Goal: Transaction & Acquisition: Purchase product/service

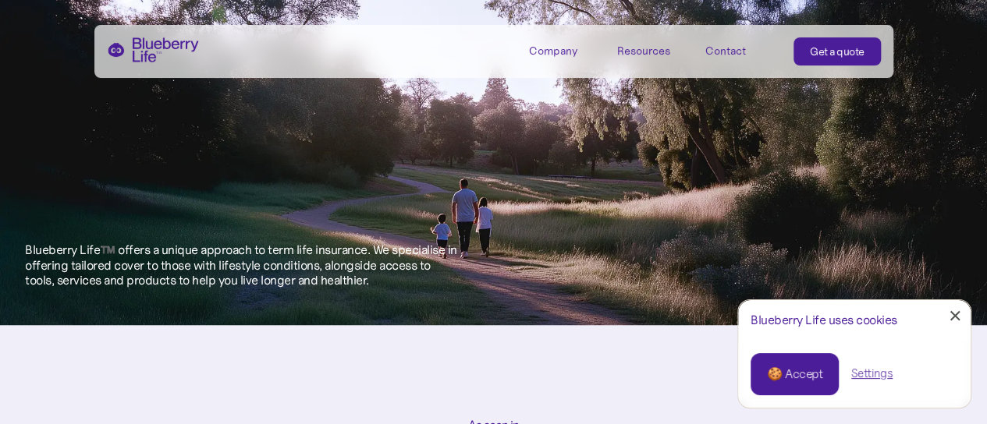
scroll to position [524, 0]
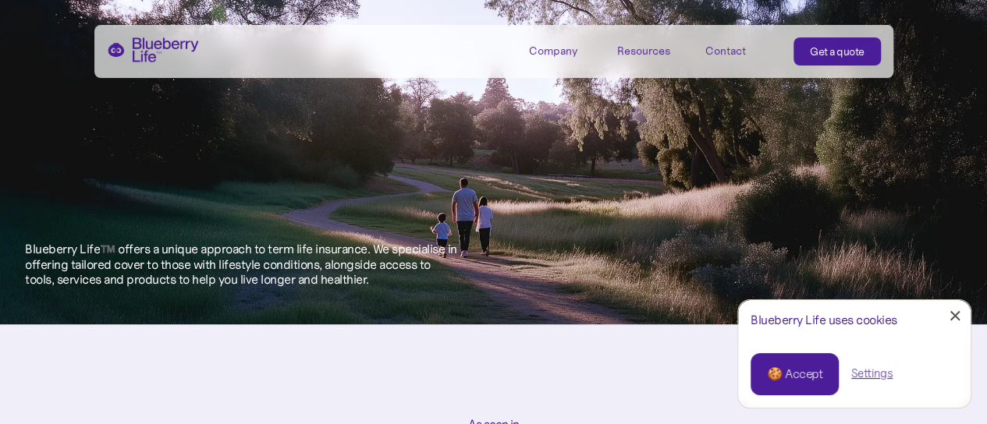
click at [758, 367] on link "🍪 Accept" at bounding box center [794, 374] width 88 height 42
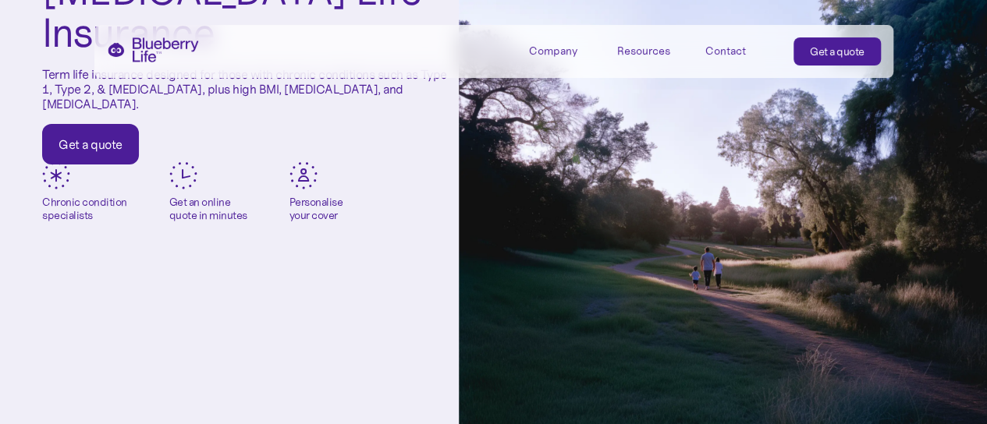
scroll to position [0, 0]
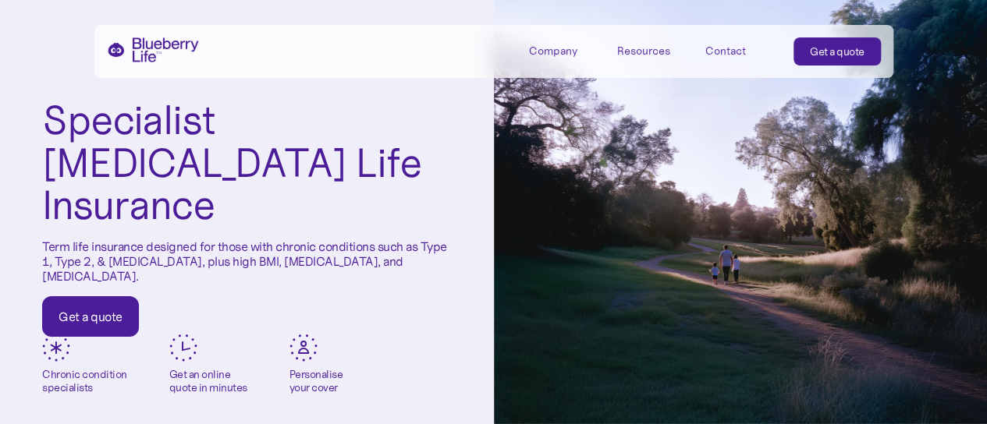
click at [78, 309] on div "Get a quote" at bounding box center [90, 317] width 64 height 16
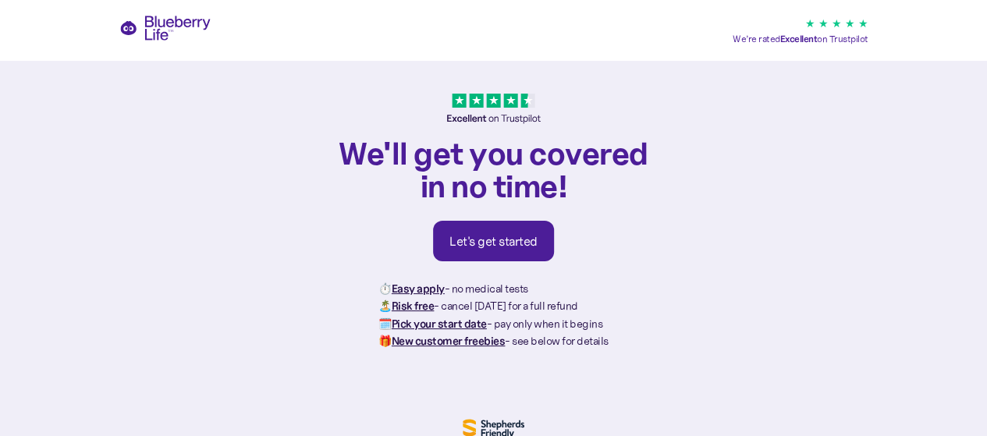
click at [543, 248] on link "Let's get started" at bounding box center [493, 241] width 121 height 41
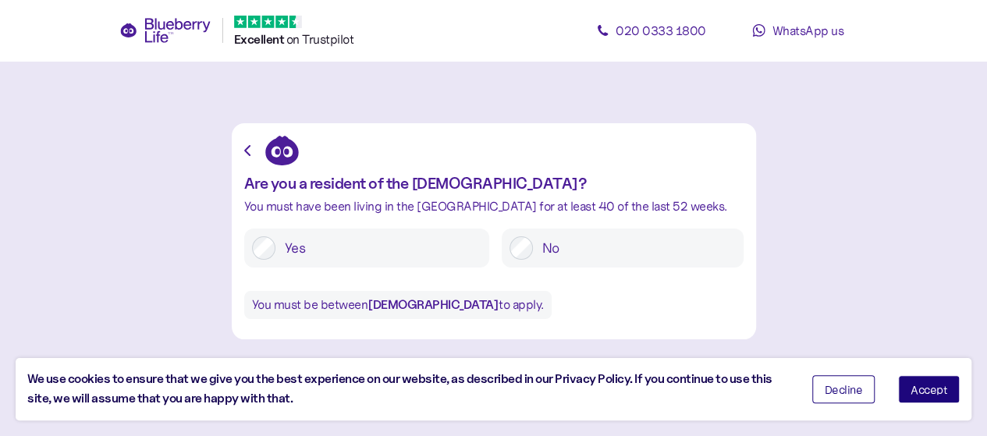
click at [929, 389] on span "Accept" at bounding box center [928, 389] width 37 height 11
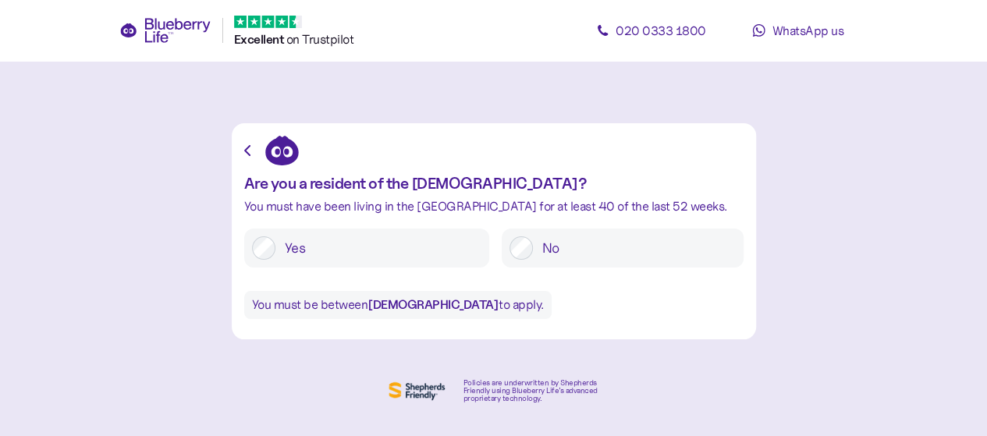
click at [371, 249] on label "Yes" at bounding box center [378, 247] width 206 height 23
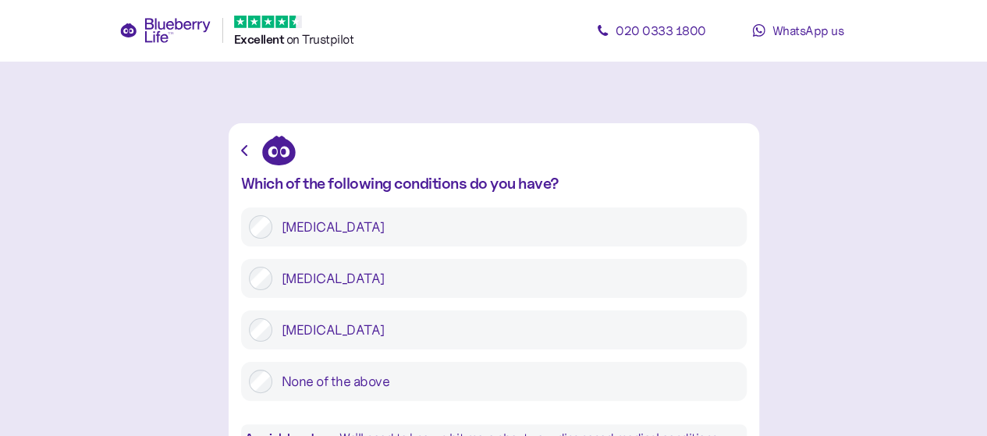
click at [423, 230] on label "Type 1 diabetes" at bounding box center [505, 226] width 466 height 23
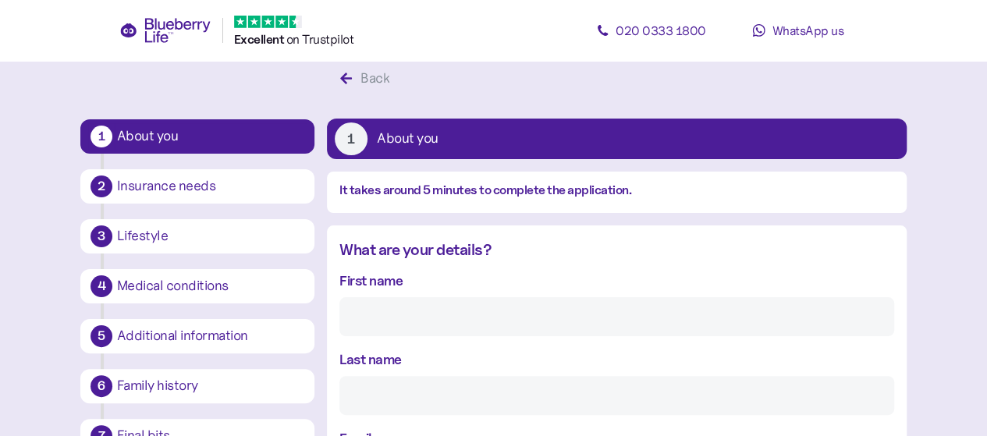
scroll to position [79, 0]
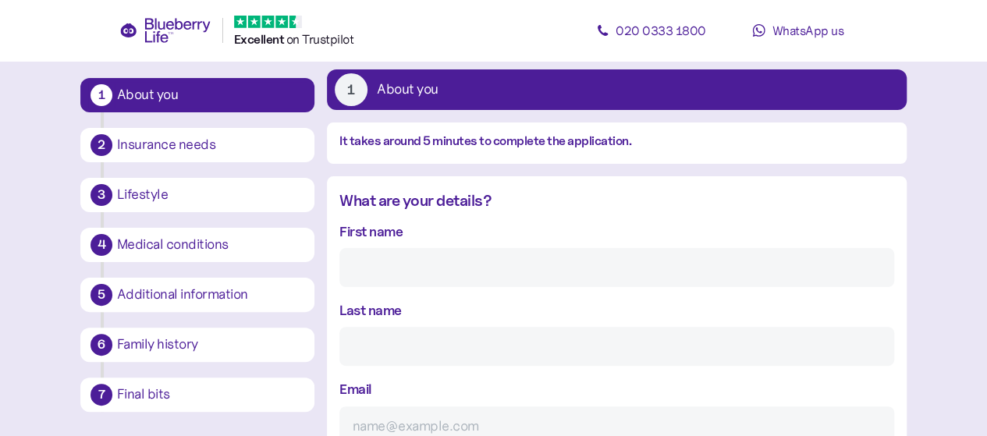
click at [440, 257] on input "First name" at bounding box center [616, 267] width 554 height 39
type input "Craig"
type input "Douglas"
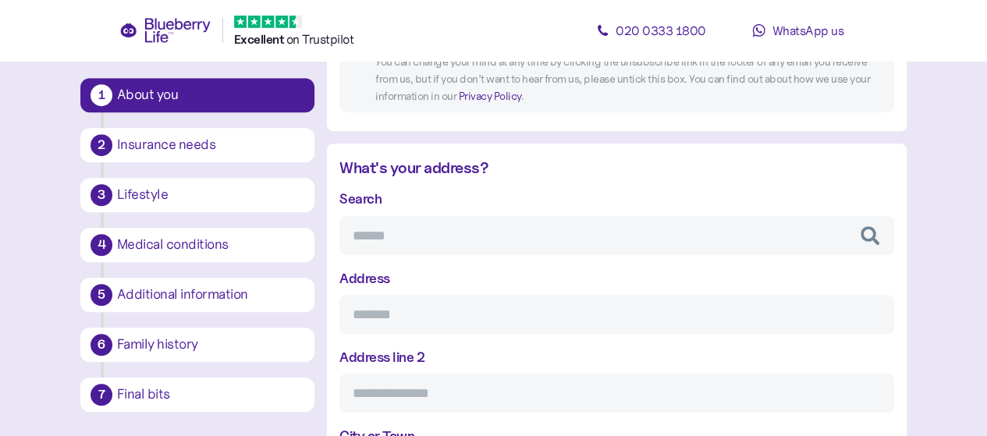
scroll to position [515, 0]
type input "craigsdoug96@gmail.com"
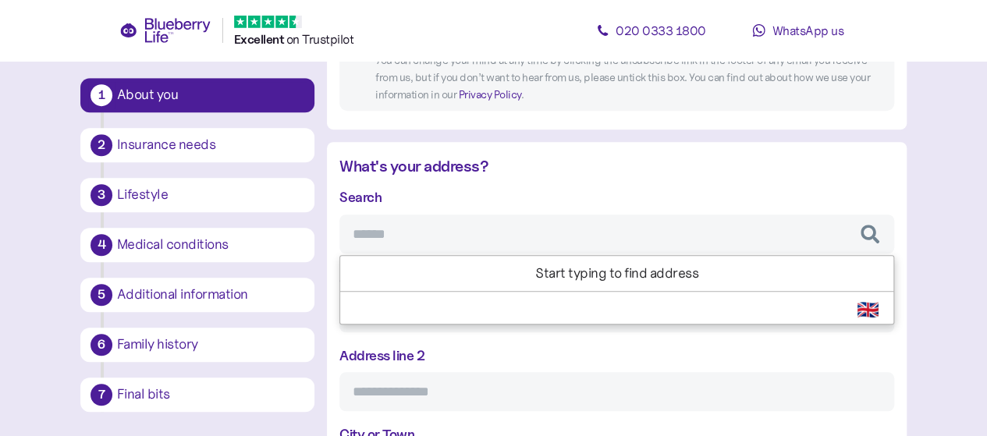
click at [406, 236] on input "Search" at bounding box center [616, 233] width 554 height 39
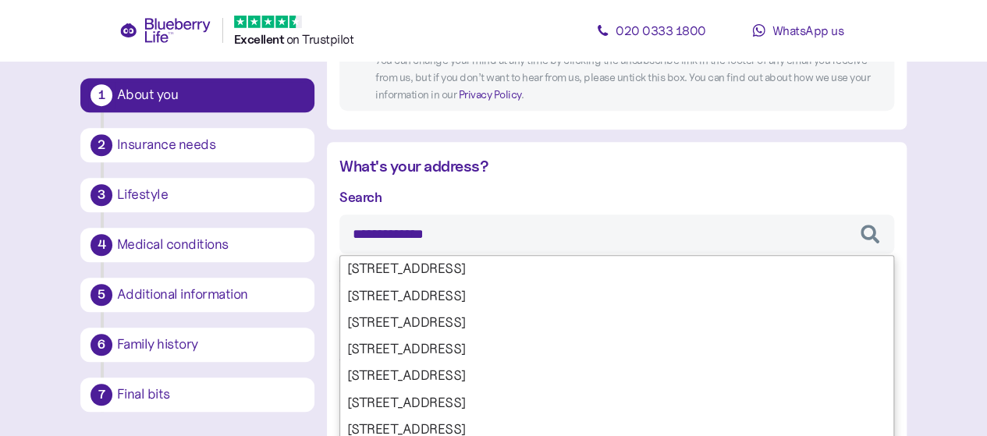
type input "**********"
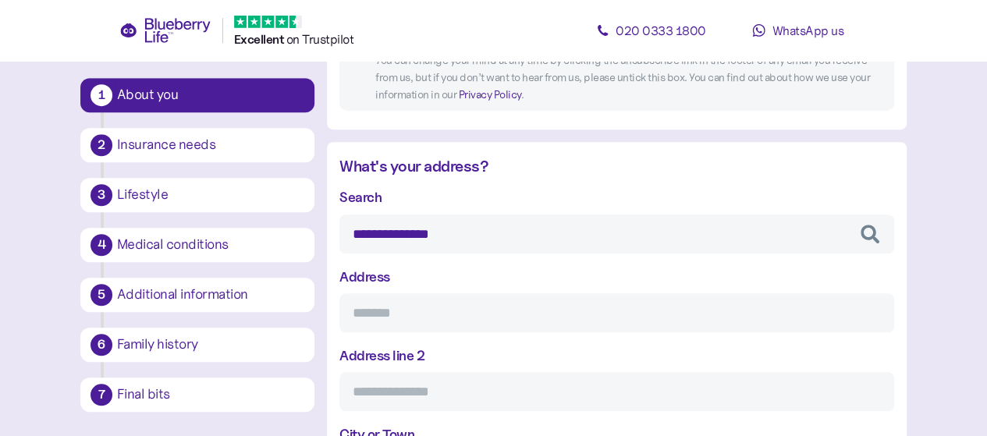
type input "**********"
type input "*********"
type input "**********"
type input "********"
click at [454, 269] on div "**********" at bounding box center [616, 417] width 554 height 462
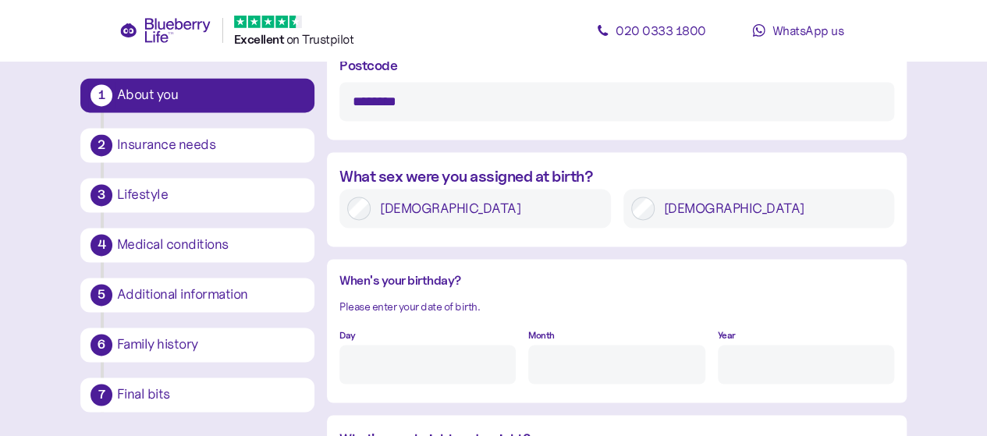
scroll to position [1043, 0]
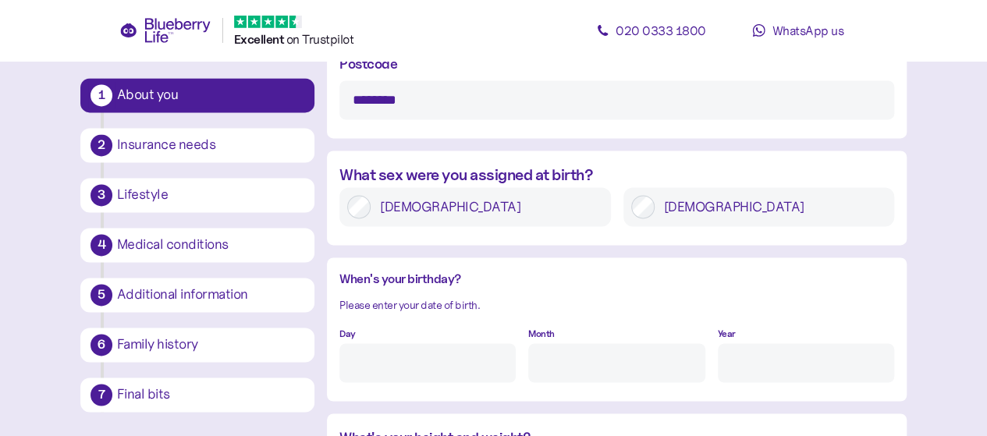
type input "**********"
click at [721, 198] on label "Male" at bounding box center [770, 206] width 232 height 23
click at [391, 368] on input "Day" at bounding box center [427, 362] width 176 height 39
type input "11"
type input "9"
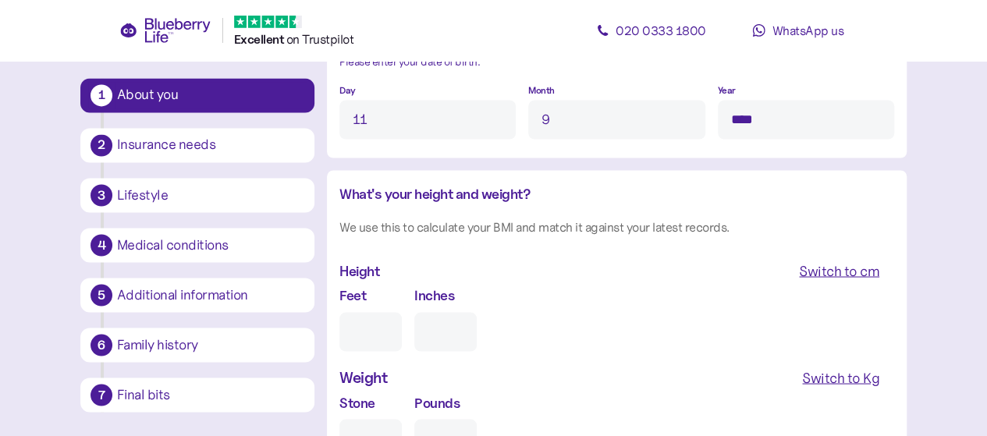
scroll to position [1288, 0]
type input "****"
click at [370, 317] on input "Feet" at bounding box center [370, 329] width 62 height 39
type input "5"
type input "0"
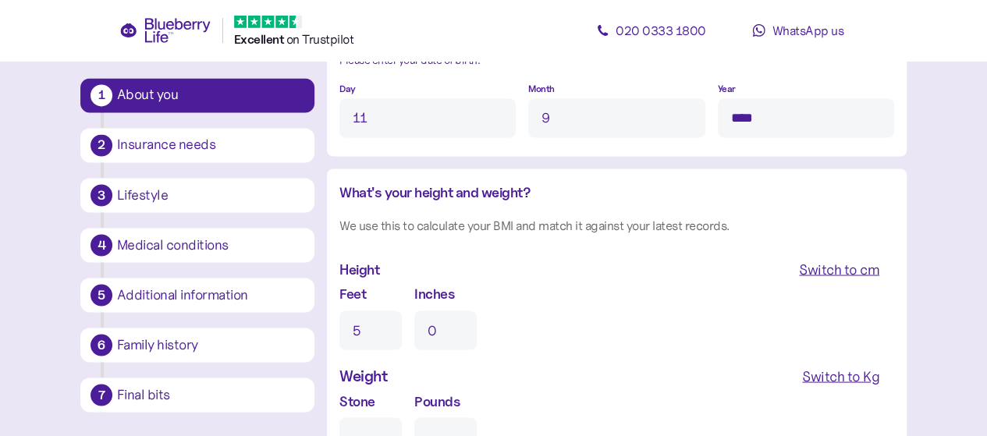
type input "5"
click at [437, 325] on input "0" at bounding box center [445, 329] width 62 height 39
type input "0"
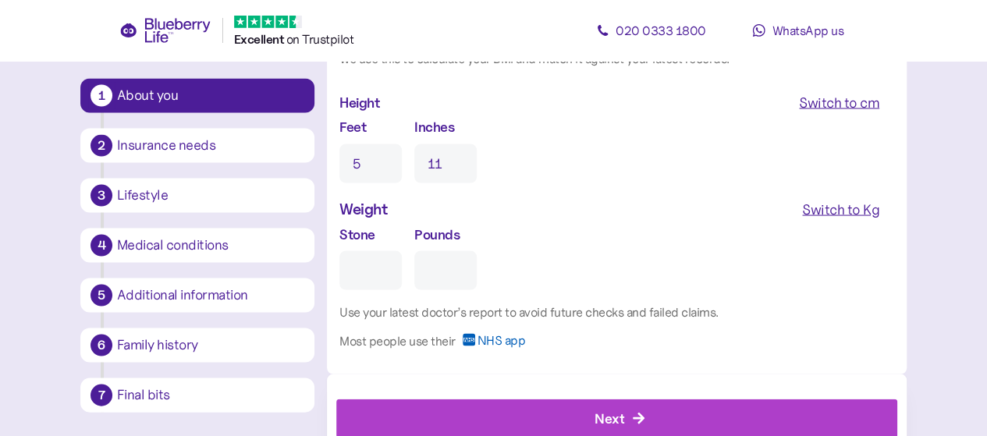
scroll to position [1457, 0]
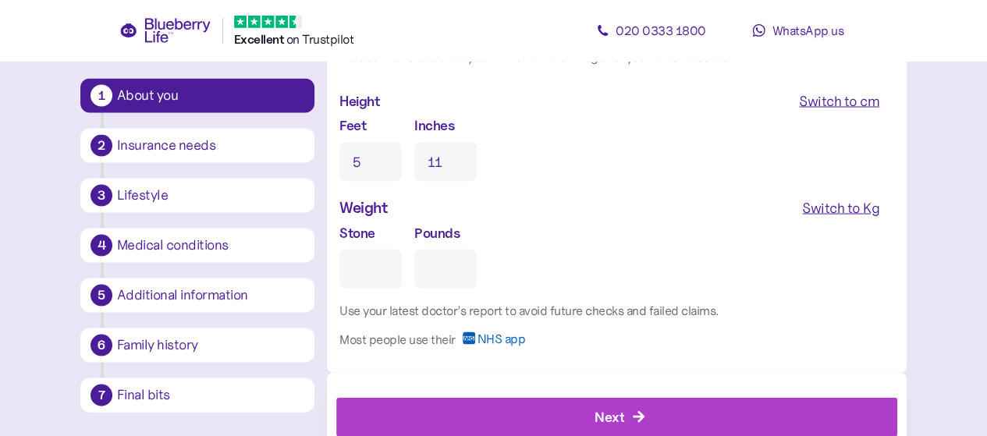
type input "11"
click at [834, 209] on div "Switch to Kg" at bounding box center [840, 208] width 77 height 22
click at [356, 264] on input "Kg" at bounding box center [405, 268] width 133 height 39
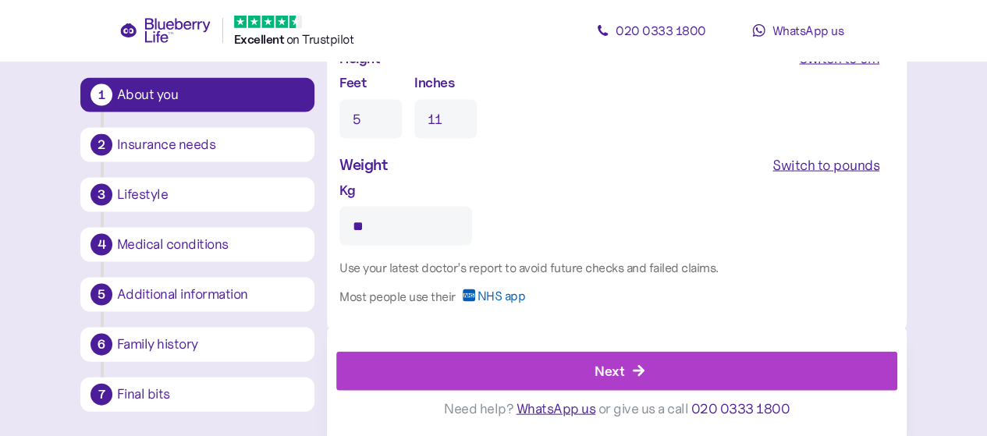
scroll to position [1502, 0]
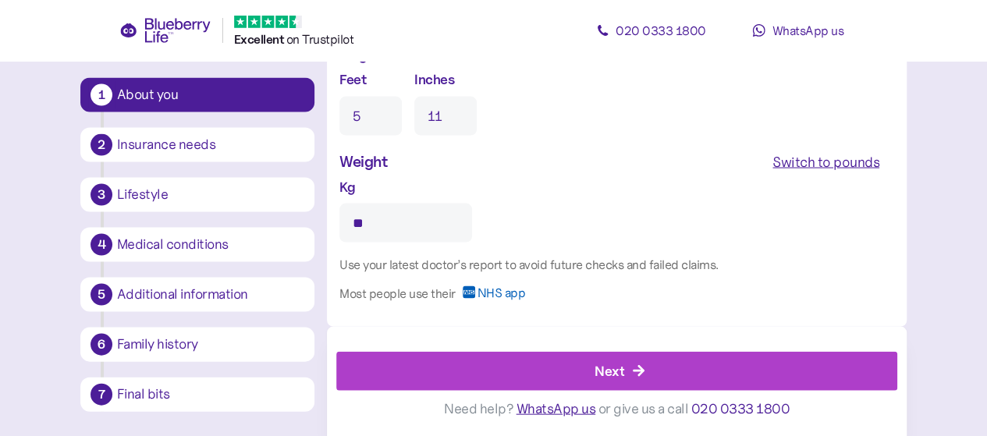
type input "**"
click at [593, 361] on div "Next" at bounding box center [620, 370] width 526 height 37
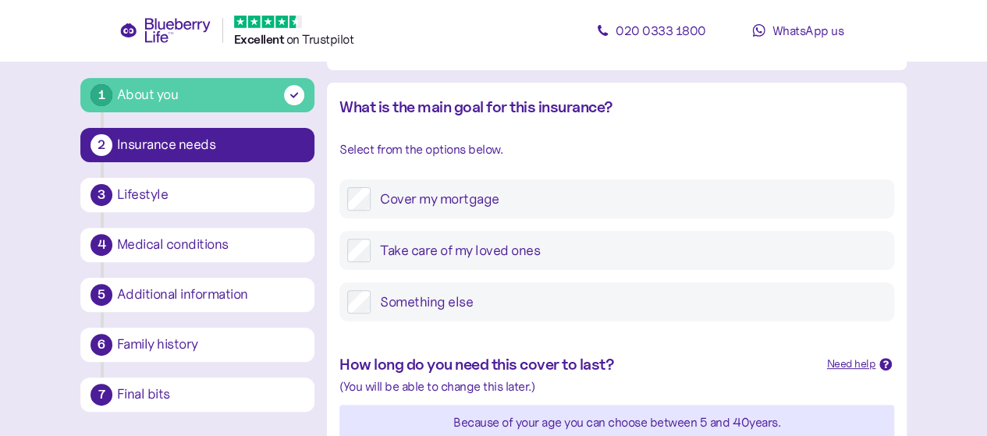
scroll to position [173, 0]
click at [508, 200] on label "Cover my mortgage" at bounding box center [627, 197] width 515 height 23
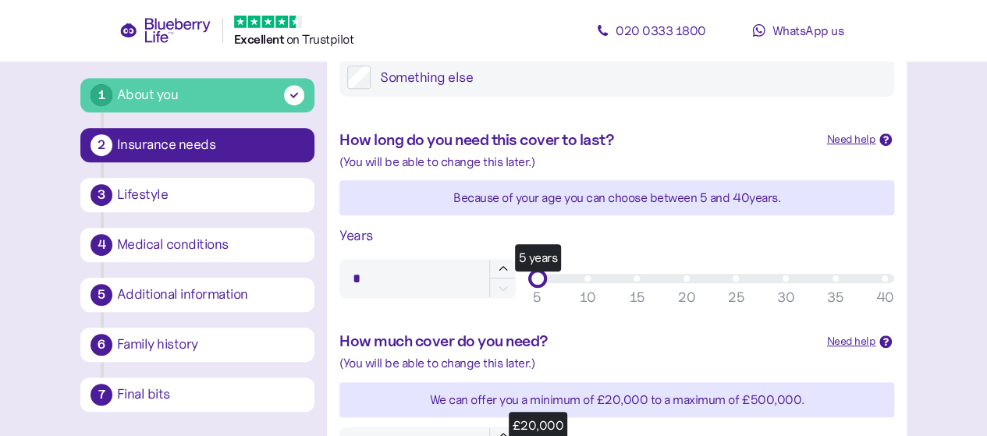
scroll to position [398, 0]
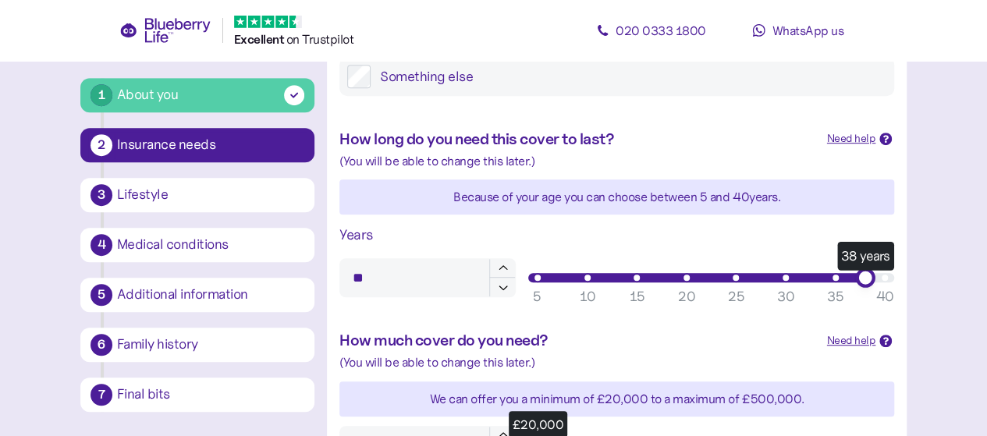
type input "**"
drag, startPoint x: 540, startPoint y: 276, endPoint x: 895, endPoint y: 289, distance: 355.1
click at [895, 289] on div "40 years 5 10 15 20 25 30 35 40" at bounding box center [711, 277] width 378 height 31
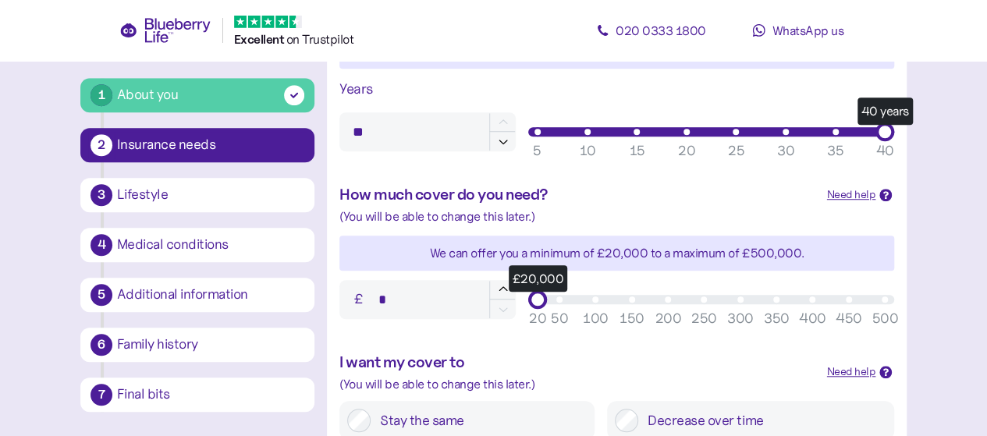
scroll to position [544, 0]
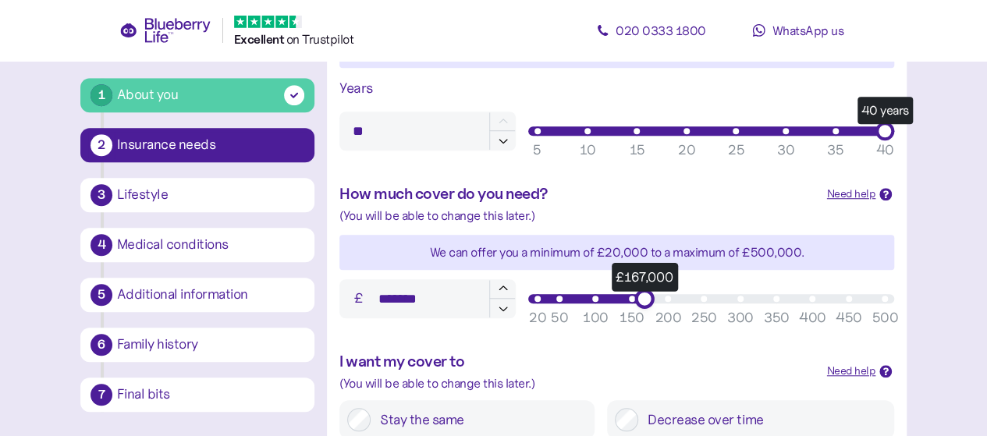
type input "*******"
drag, startPoint x: 538, startPoint y: 297, endPoint x: 639, endPoint y: 303, distance: 100.7
click at [639, 303] on div "£165,000" at bounding box center [641, 298] width 19 height 19
click at [614, 340] on div "I want my cover to (You will be able to change this later.) Need help Stay the …" at bounding box center [616, 395] width 579 height 122
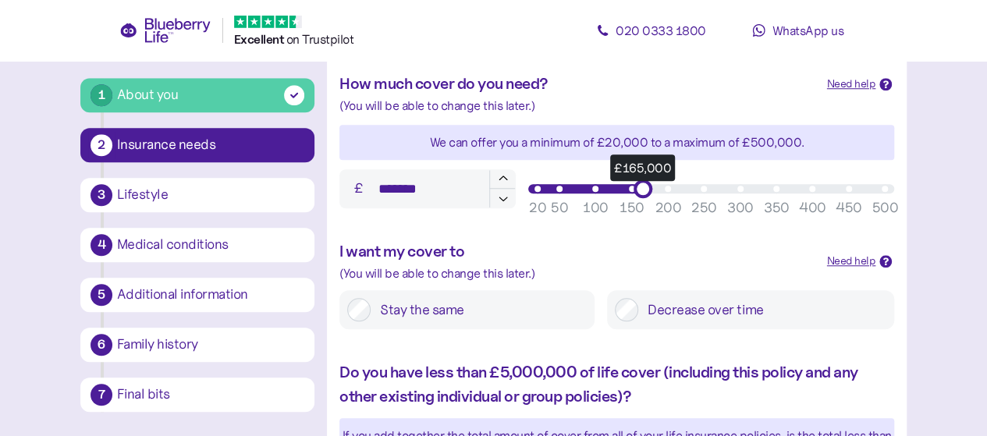
scroll to position [657, 0]
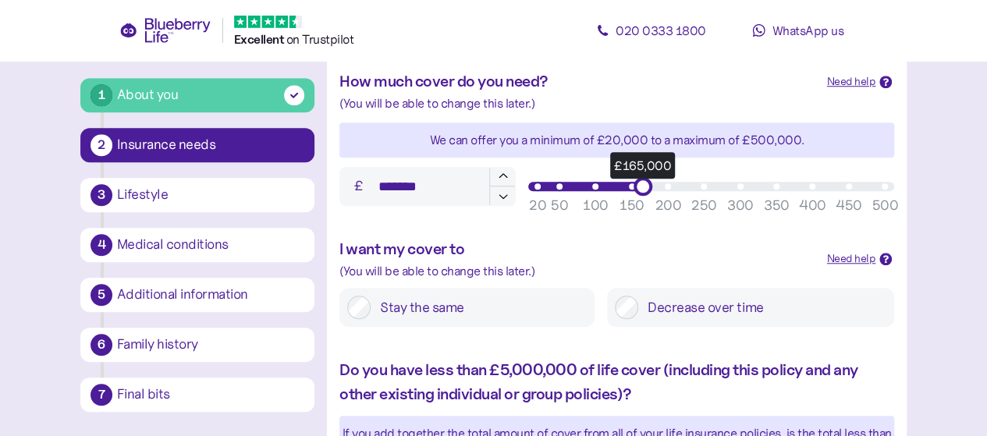
click at [514, 311] on label "Stay the same" at bounding box center [478, 307] width 216 height 23
click at [717, 309] on label "Decrease over time" at bounding box center [762, 307] width 248 height 23
click at [515, 316] on label "Stay the same" at bounding box center [478, 307] width 216 height 23
click at [674, 306] on label "Decrease over time" at bounding box center [762, 307] width 248 height 23
click at [508, 306] on label "Stay the same" at bounding box center [478, 307] width 216 height 23
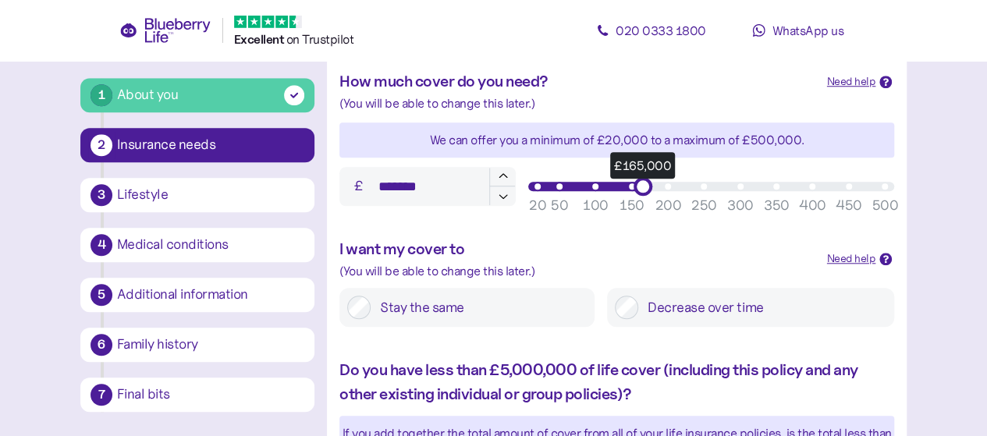
click at [643, 312] on label "Decrease over time" at bounding box center [762, 307] width 248 height 23
click at [494, 317] on label "Stay the same" at bounding box center [478, 307] width 216 height 23
click at [666, 322] on div "Decrease over time" at bounding box center [750, 307] width 287 height 39
click at [666, 315] on div "Decrease over time" at bounding box center [750, 307] width 287 height 39
click at [665, 314] on label "Decrease over time" at bounding box center [762, 307] width 248 height 23
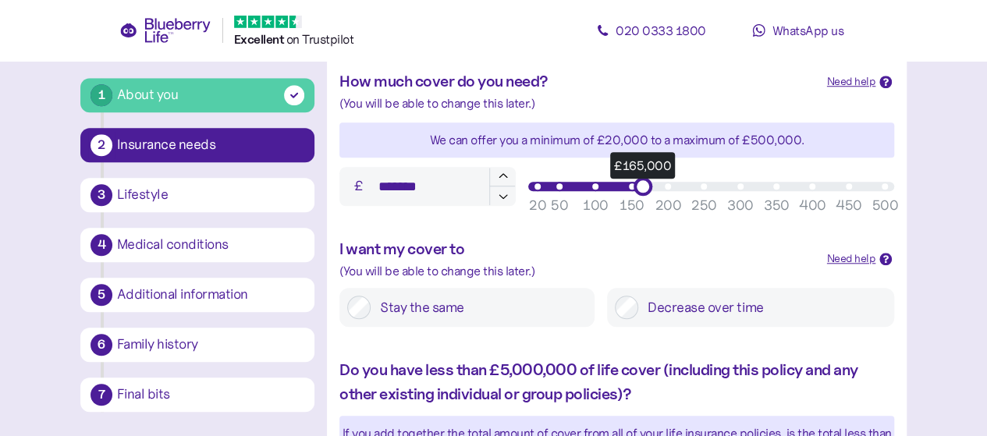
click at [482, 303] on label "Stay the same" at bounding box center [478, 307] width 216 height 23
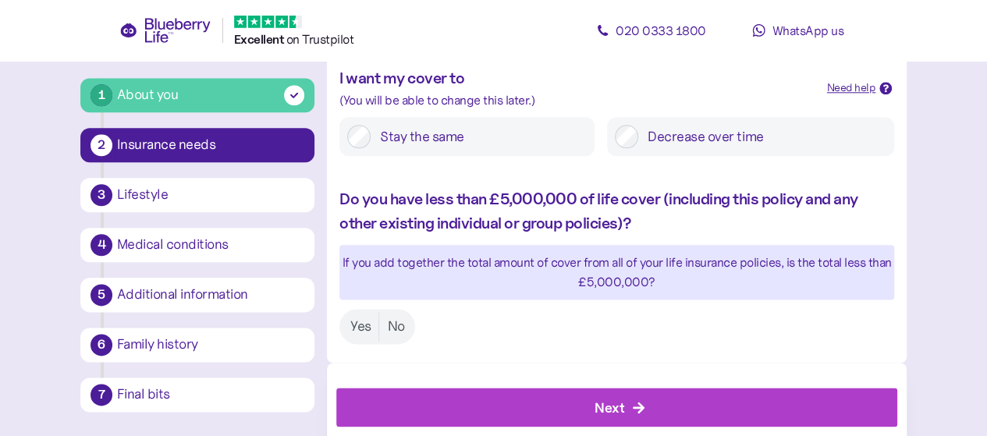
scroll to position [838, 0]
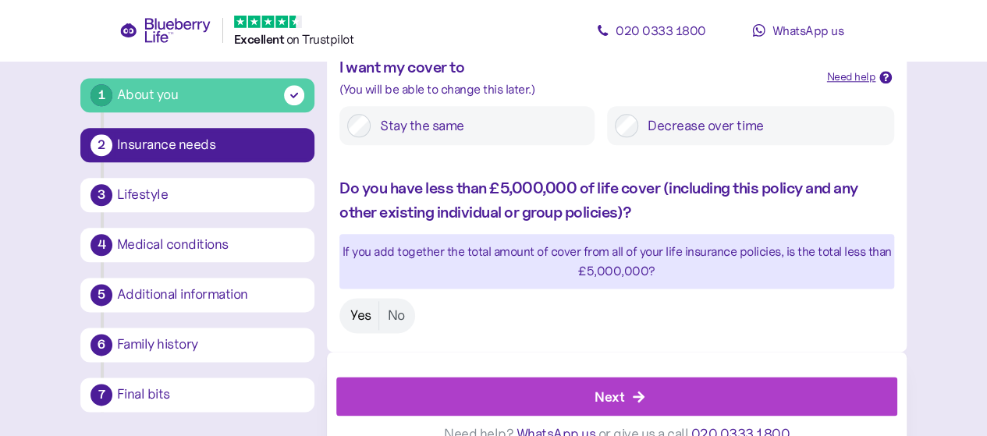
click at [360, 323] on label "Yes" at bounding box center [360, 315] width 37 height 29
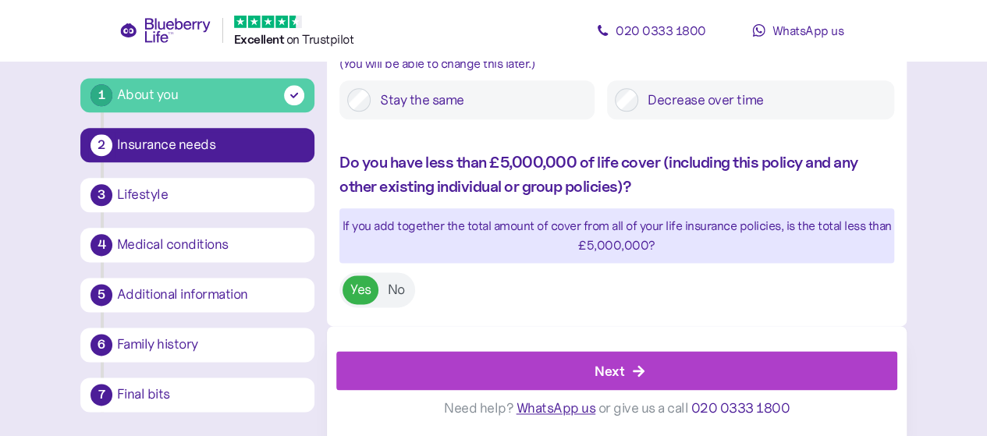
click at [597, 358] on span "Next" at bounding box center [609, 370] width 30 height 37
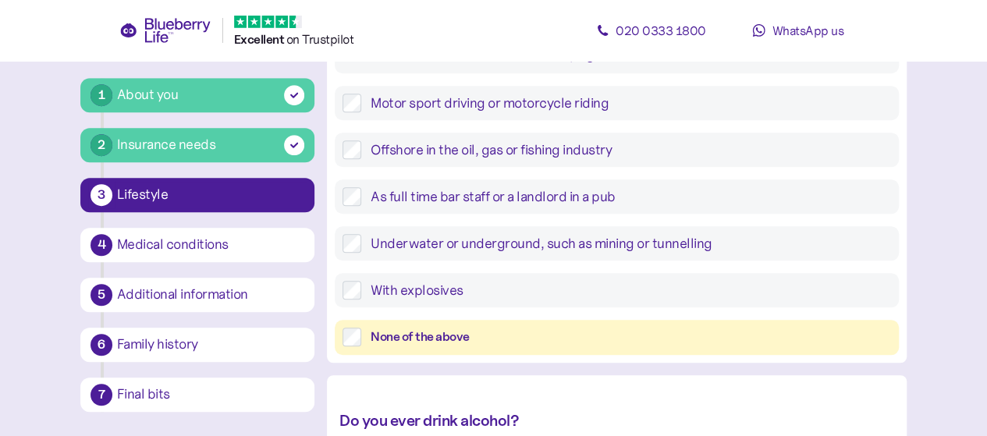
scroll to position [438, 0]
click at [487, 341] on div "None of the above" at bounding box center [630, 336] width 520 height 19
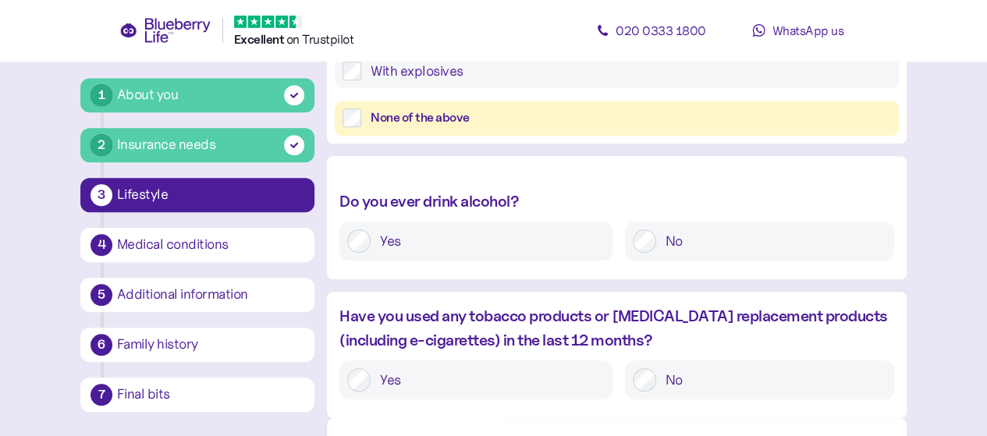
scroll to position [661, 0]
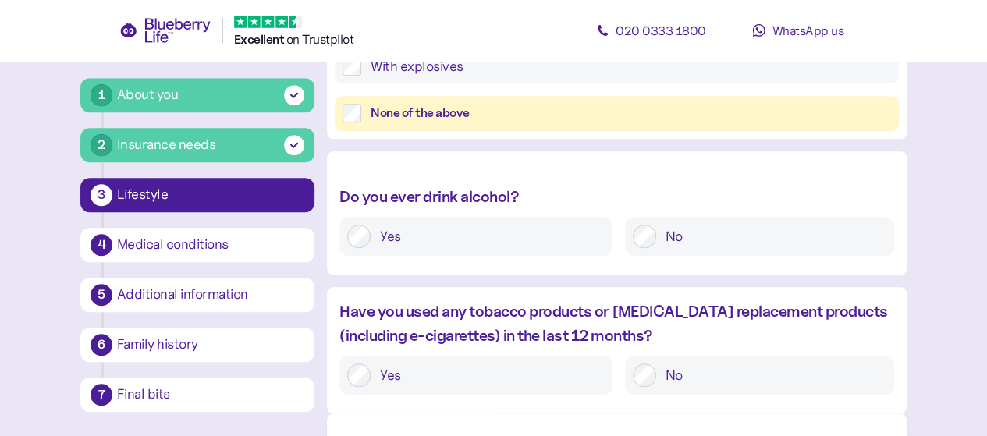
click at [704, 371] on label "No" at bounding box center [771, 374] width 230 height 23
click at [544, 233] on label "Yes" at bounding box center [487, 236] width 234 height 23
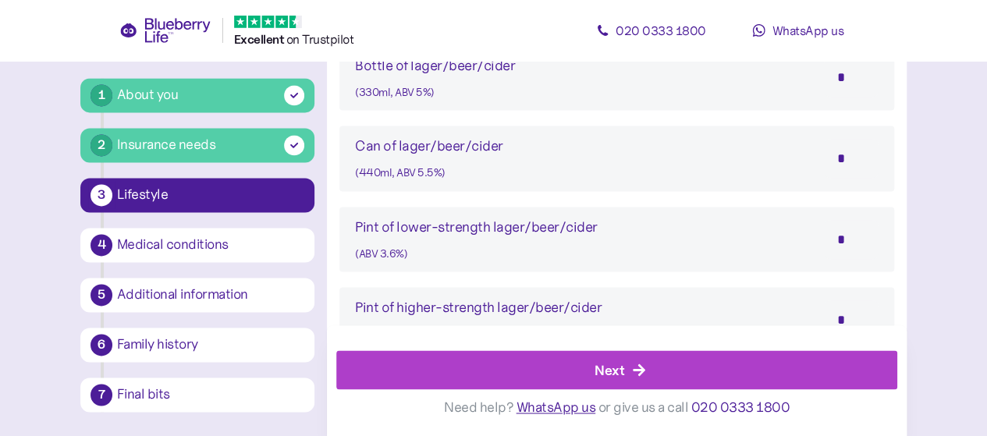
scroll to position [1030, 0]
click at [857, 239] on input "*" at bounding box center [851, 240] width 55 height 39
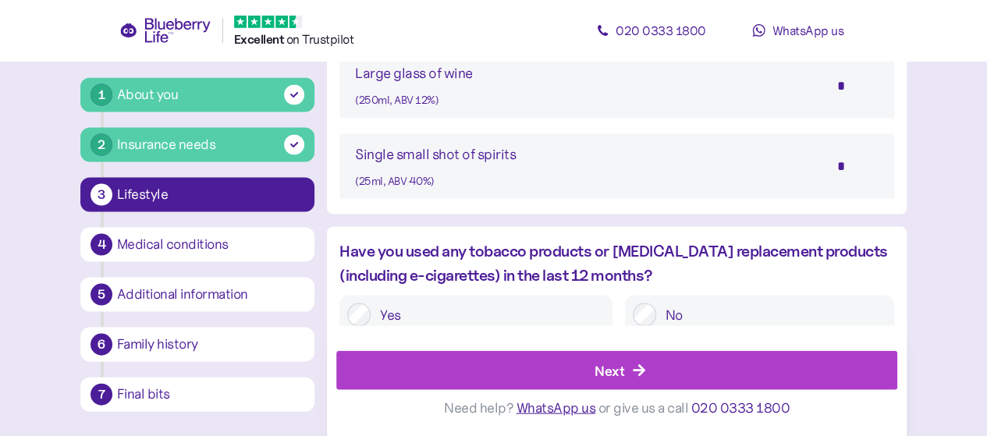
scroll to position [1536, 0]
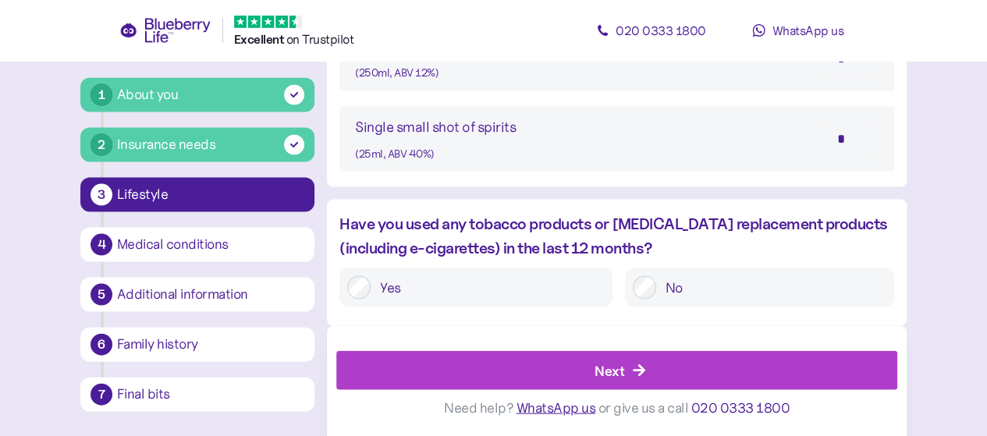
type input "*"
click at [639, 365] on icon "button" at bounding box center [639, 370] width 14 height 14
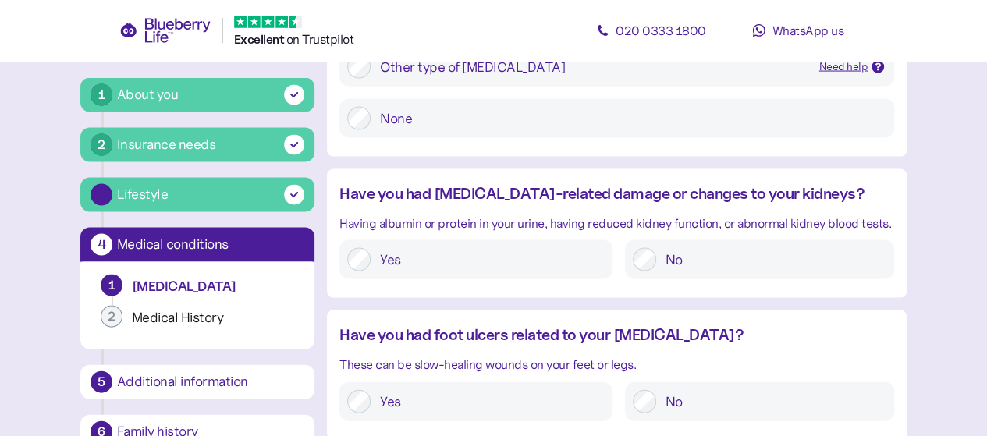
scroll to position [30, 0]
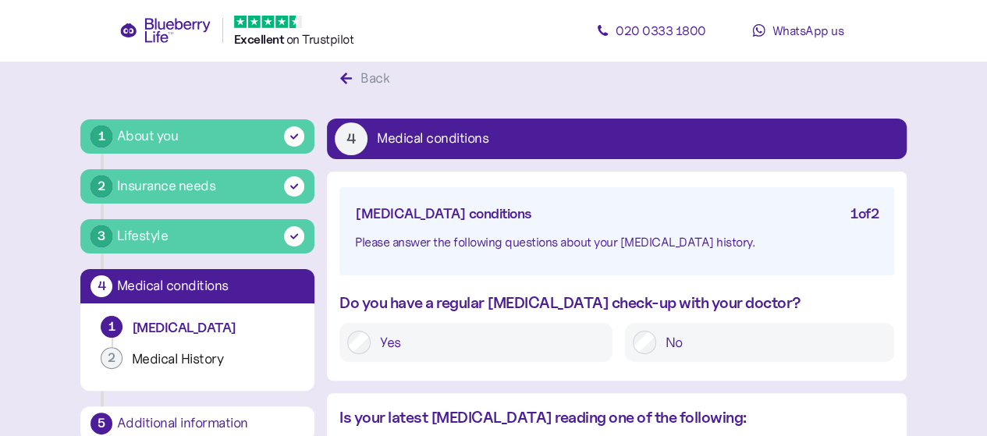
click at [557, 339] on label "Yes" at bounding box center [487, 342] width 234 height 23
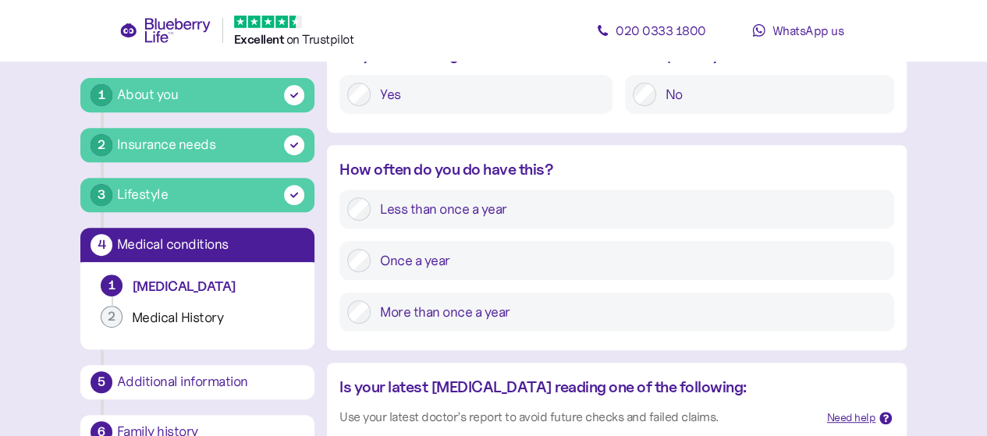
scroll to position [278, 0]
click at [493, 250] on label "Once a year" at bounding box center [627, 259] width 515 height 23
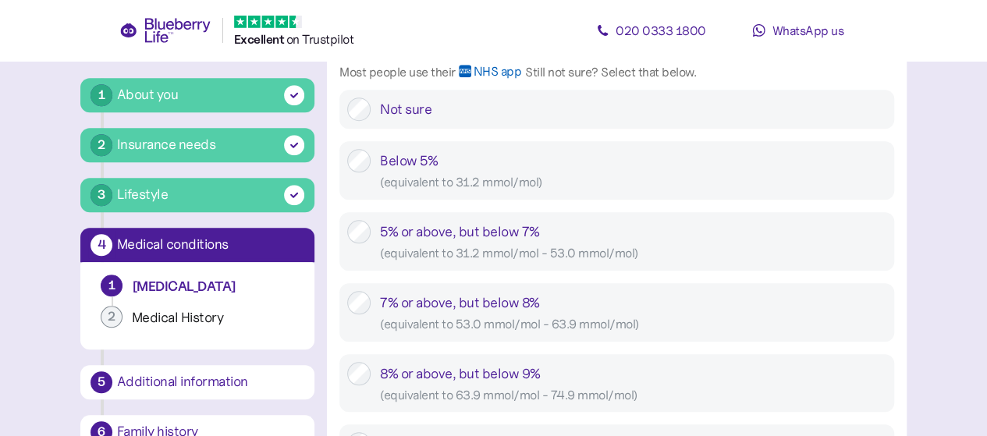
scroll to position [650, 0]
click at [585, 230] on div "5% or above, but below 7% ( equivalent to 31.2 mmol/mol - 53.0 mmol/mol )" at bounding box center [633, 240] width 506 height 43
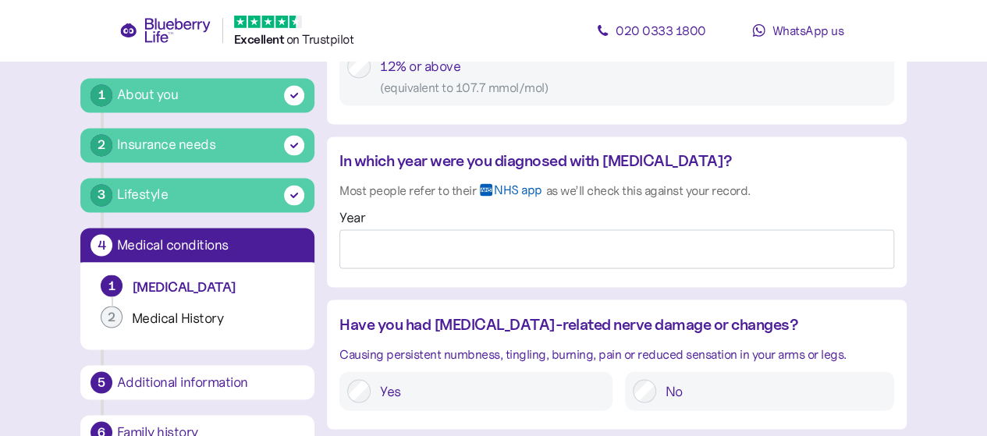
scroll to position [1240, 0]
click at [521, 241] on input "Year" at bounding box center [616, 247] width 554 height 39
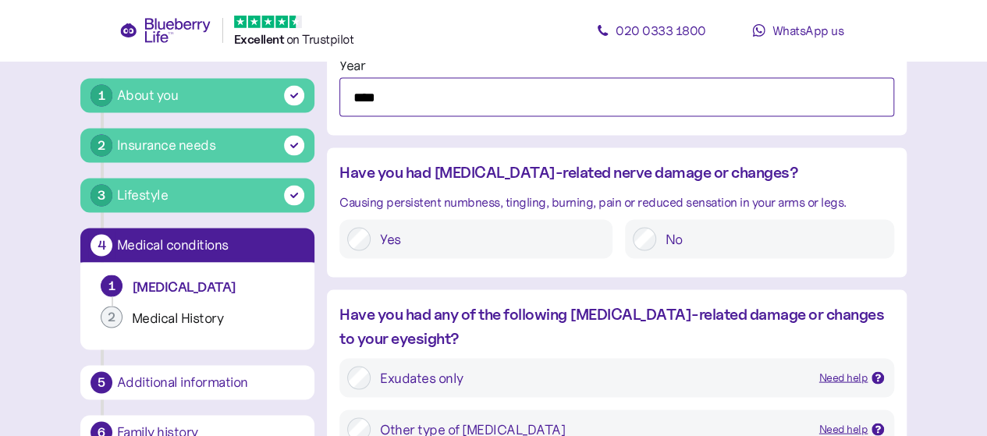
scroll to position [1392, 0]
type input "****"
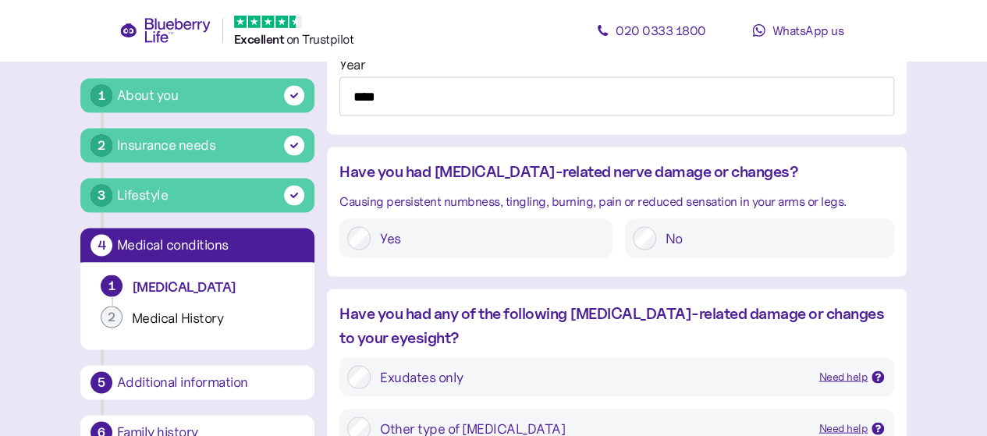
click at [667, 249] on div "No" at bounding box center [759, 237] width 269 height 39
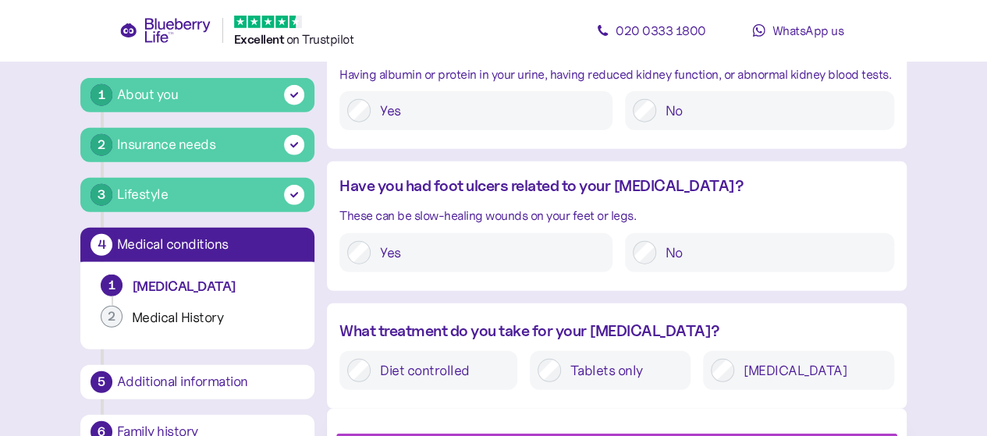
scroll to position [1985, 0]
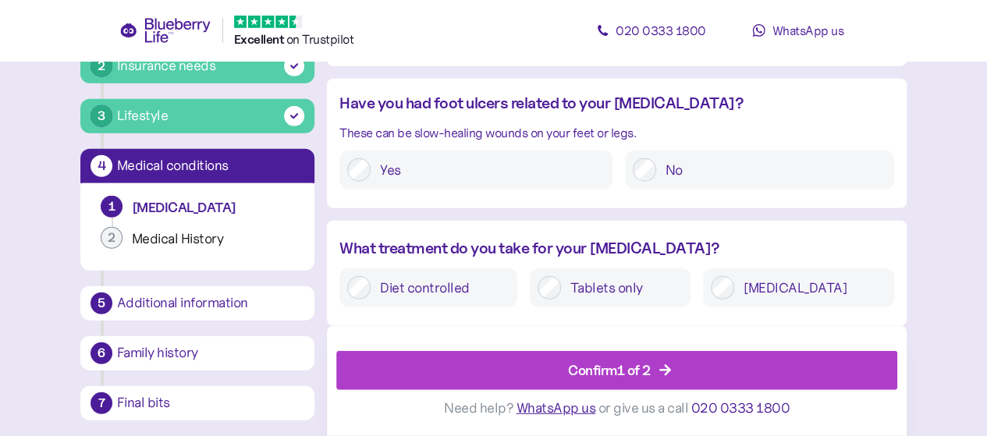
click at [650, 373] on div "Confirm 1 of 2" at bounding box center [609, 370] width 83 height 21
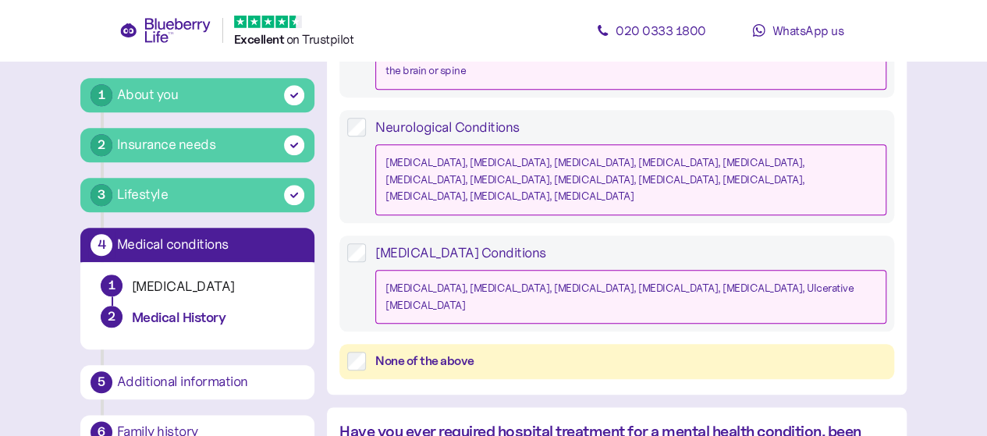
scroll to position [709, 0]
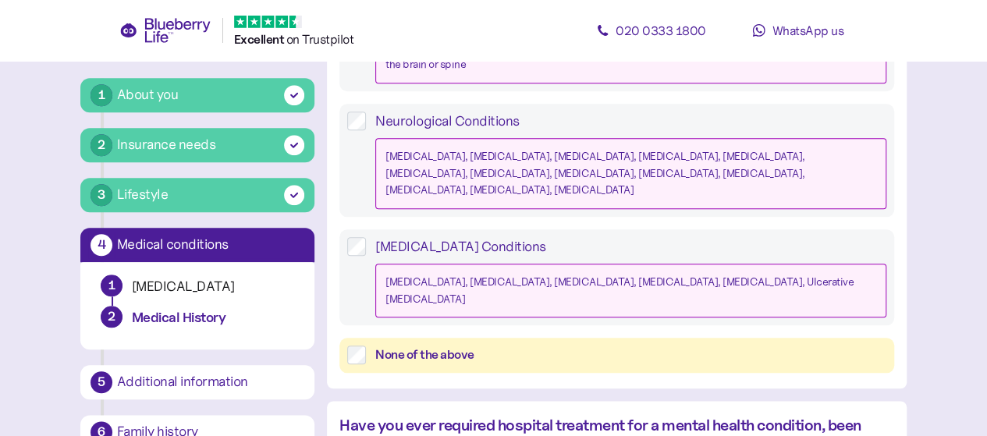
click at [466, 345] on div "None of the above" at bounding box center [630, 354] width 511 height 19
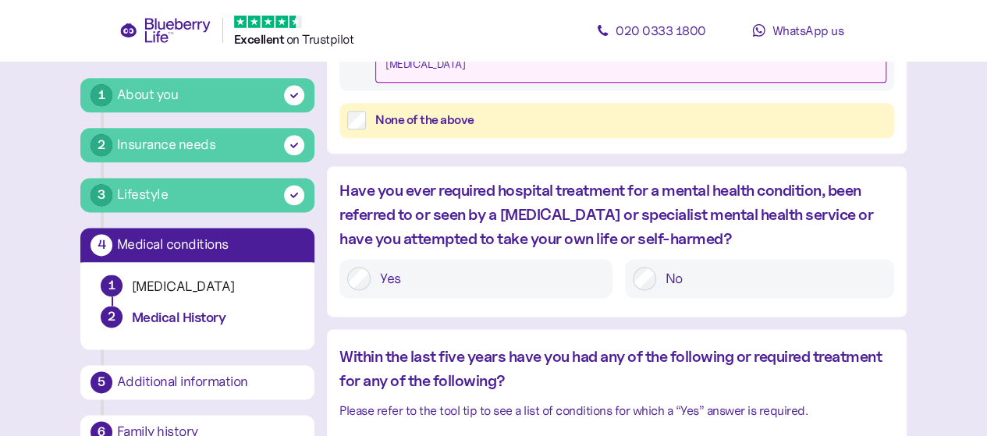
scroll to position [944, 0]
click at [766, 266] on label "No" at bounding box center [771, 277] width 230 height 23
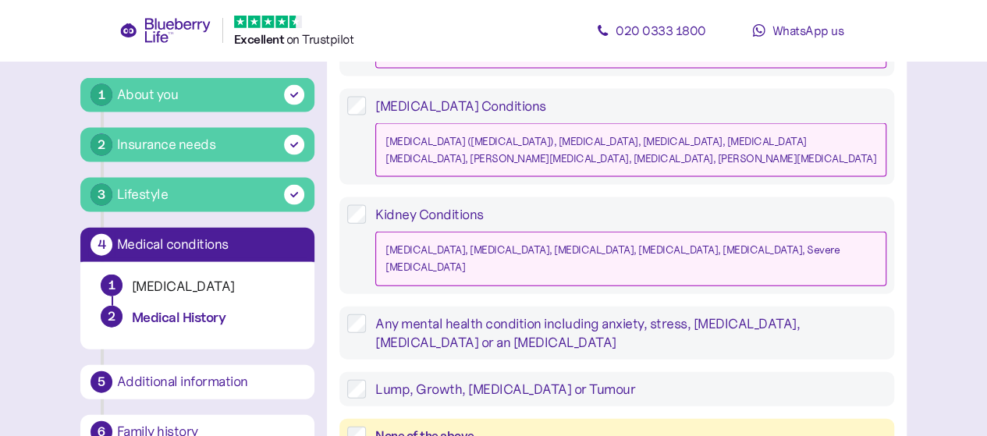
scroll to position [1638, 0]
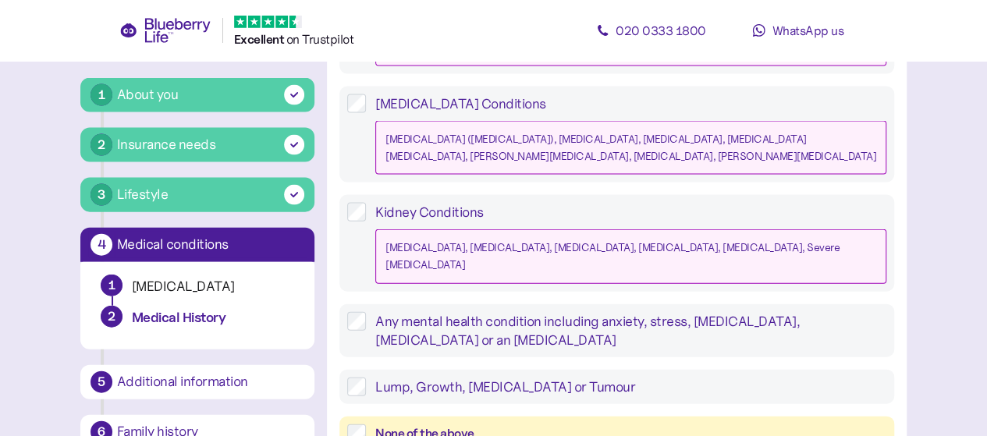
click at [583, 312] on label "Any mental health condition including anxiety, stress, depression, insomnia or …" at bounding box center [626, 330] width 520 height 37
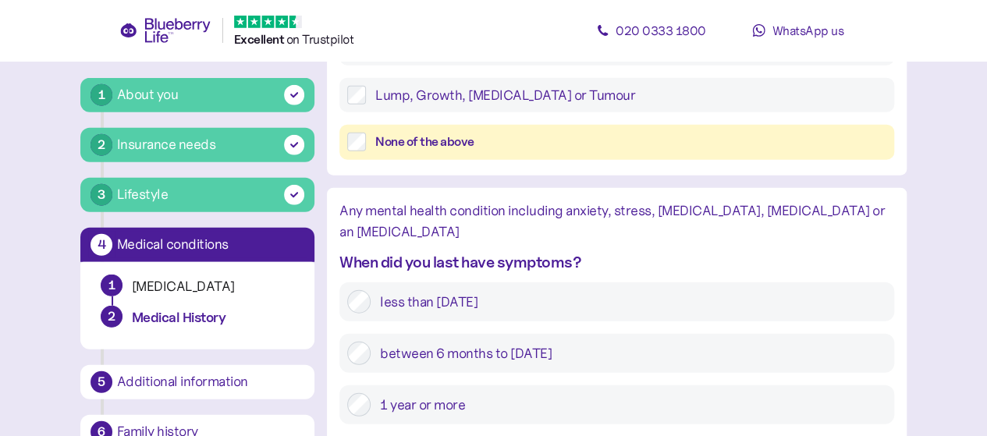
scroll to position [1930, 0]
click at [533, 289] on label "less than 6 months ago" at bounding box center [627, 300] width 515 height 23
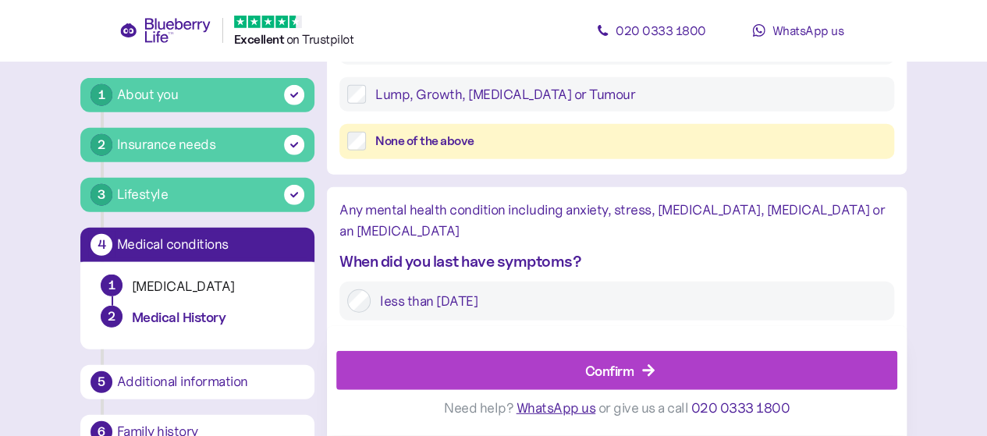
click at [530, 341] on label "between 6 months to 1 year ago" at bounding box center [627, 352] width 515 height 23
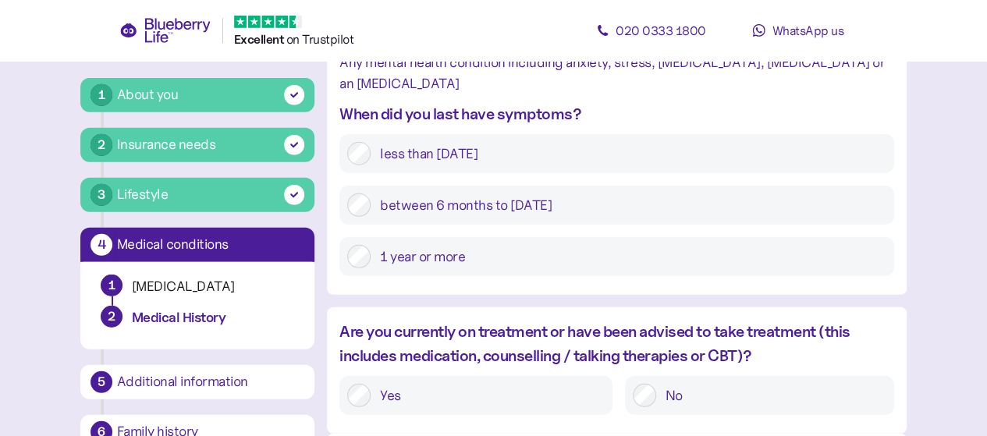
scroll to position [2078, 0]
click at [524, 383] on label "Yes" at bounding box center [487, 394] width 234 height 23
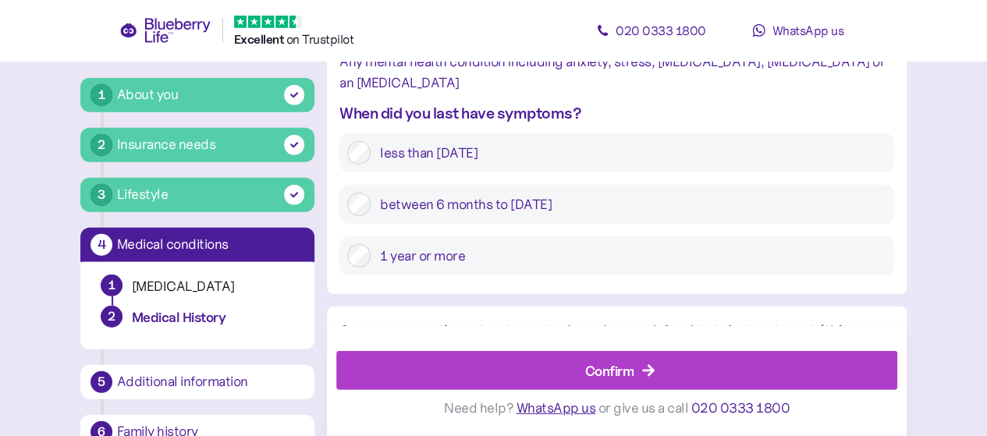
click at [540, 368] on div "Confirm" at bounding box center [620, 370] width 526 height 37
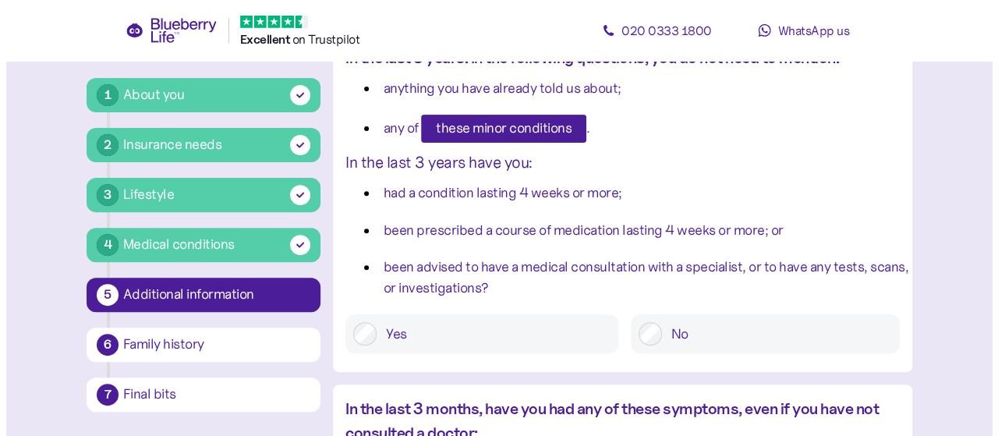
scroll to position [175, 0]
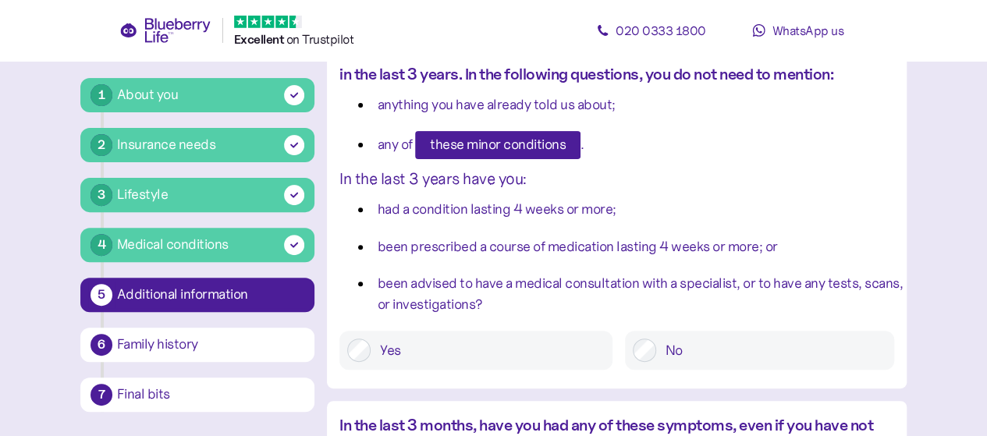
click at [538, 135] on span "these minor conditions" at bounding box center [498, 145] width 136 height 27
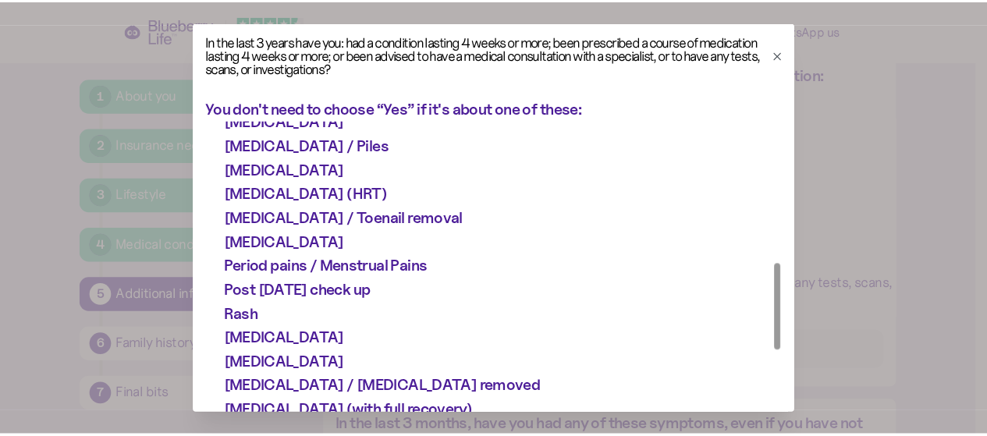
scroll to position [500, 0]
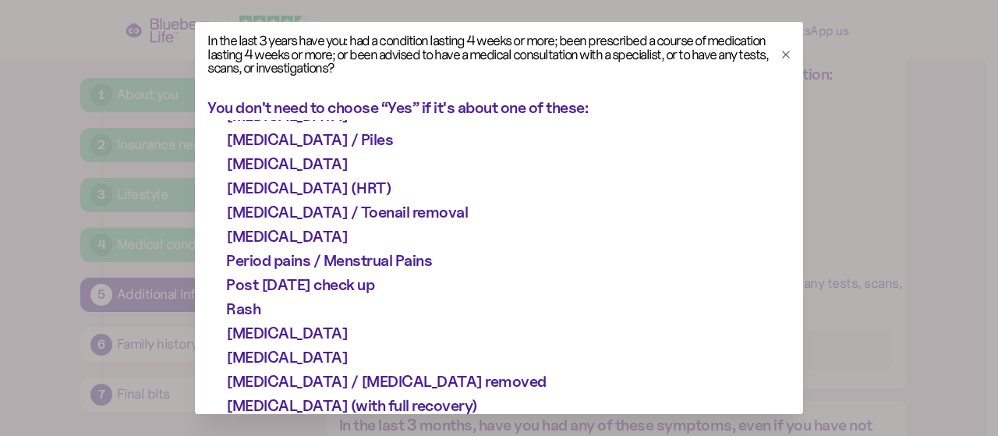
click at [42, 286] on div at bounding box center [499, 218] width 998 height 436
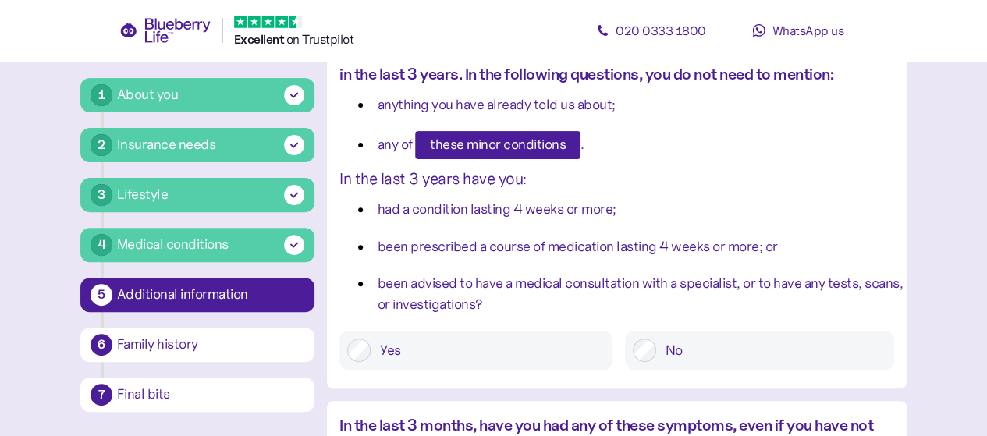
click at [675, 350] on label "No" at bounding box center [771, 349] width 230 height 23
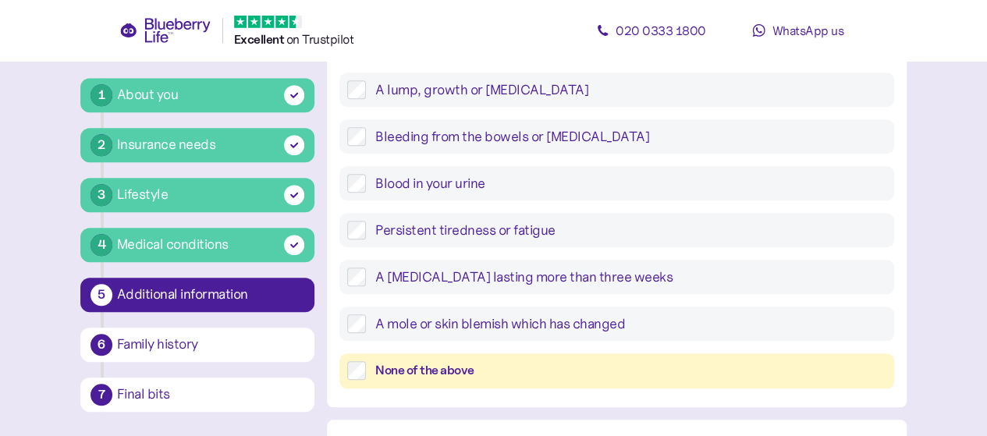
scroll to position [640, 0]
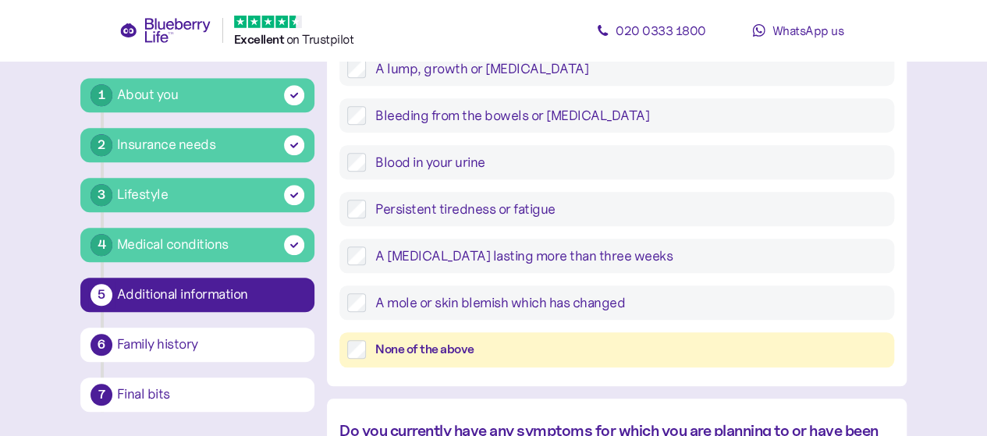
click at [541, 361] on div "None of the above" at bounding box center [616, 349] width 554 height 35
click at [537, 349] on div "None of the above" at bounding box center [630, 349] width 511 height 19
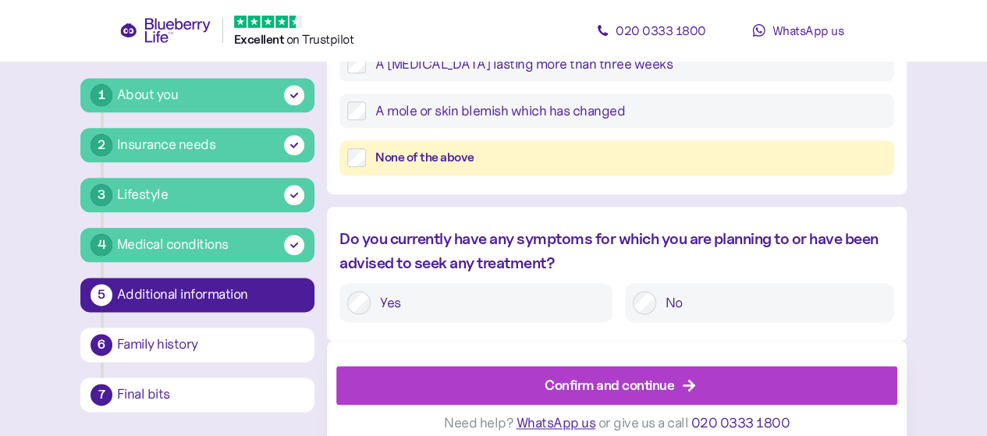
scroll to position [847, 0]
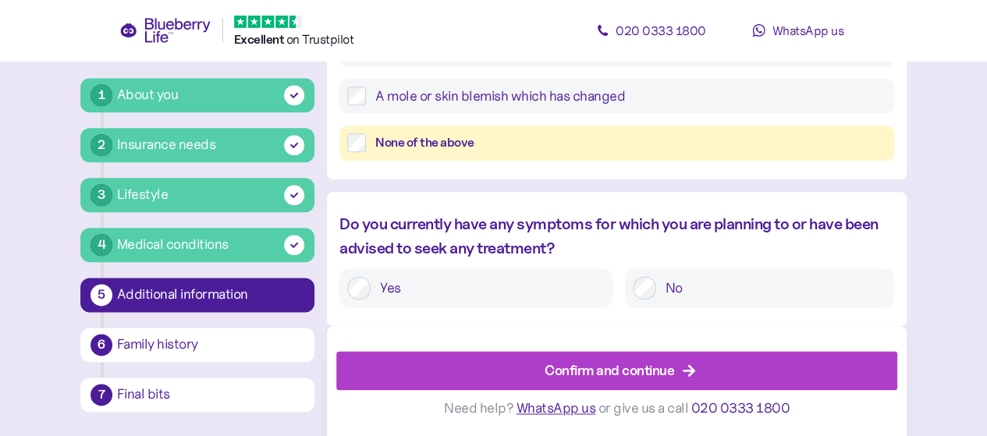
click at [683, 288] on label "No" at bounding box center [771, 287] width 230 height 23
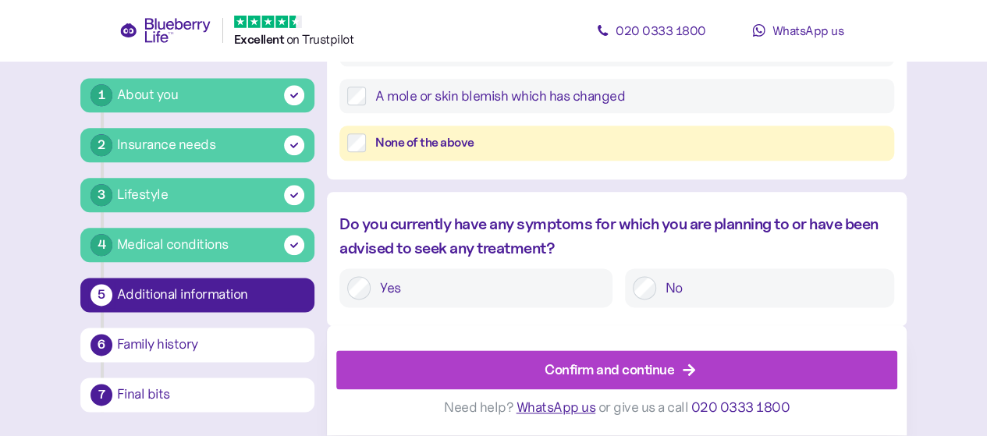
click at [638, 363] on div "Confirm and continue" at bounding box center [608, 370] width 129 height 21
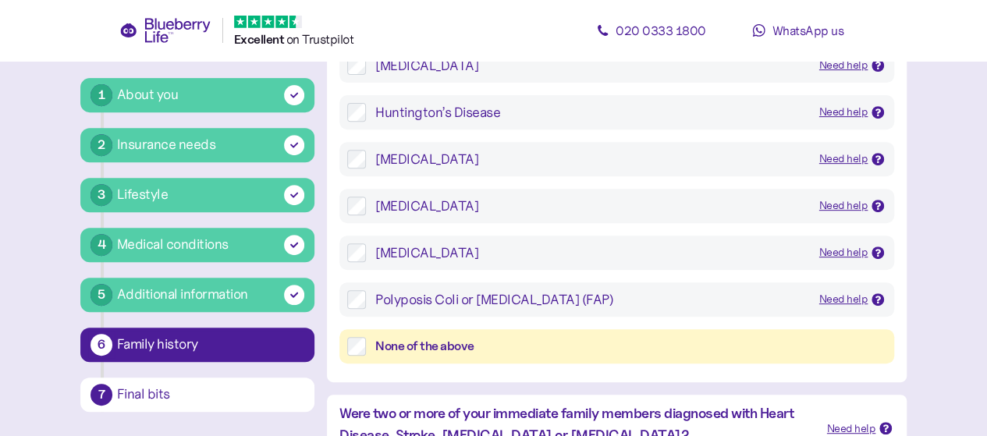
scroll to position [265, 0]
click at [508, 345] on div "None of the above" at bounding box center [630, 345] width 511 height 19
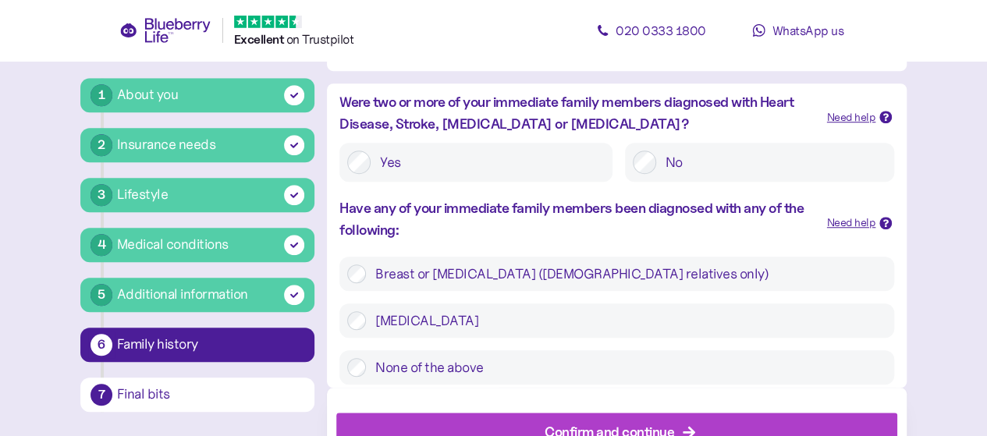
scroll to position [577, 0]
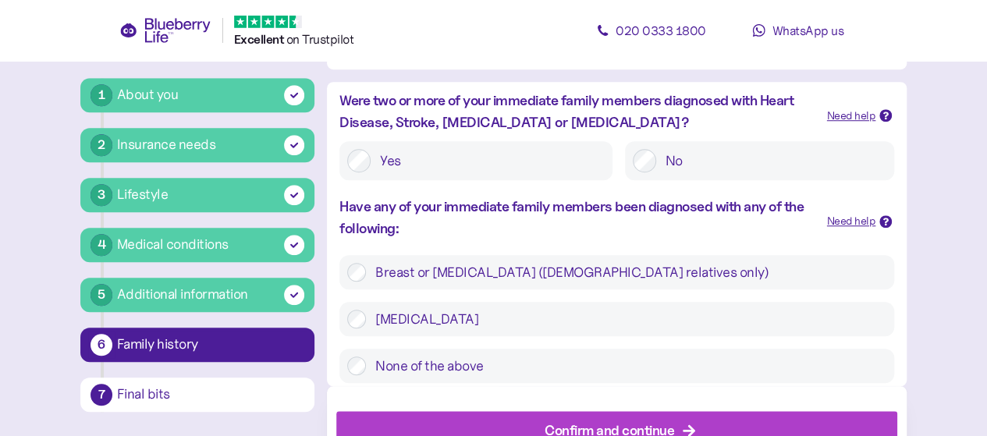
click at [721, 174] on div "No" at bounding box center [759, 160] width 269 height 39
click at [705, 160] on label "No" at bounding box center [771, 160] width 230 height 23
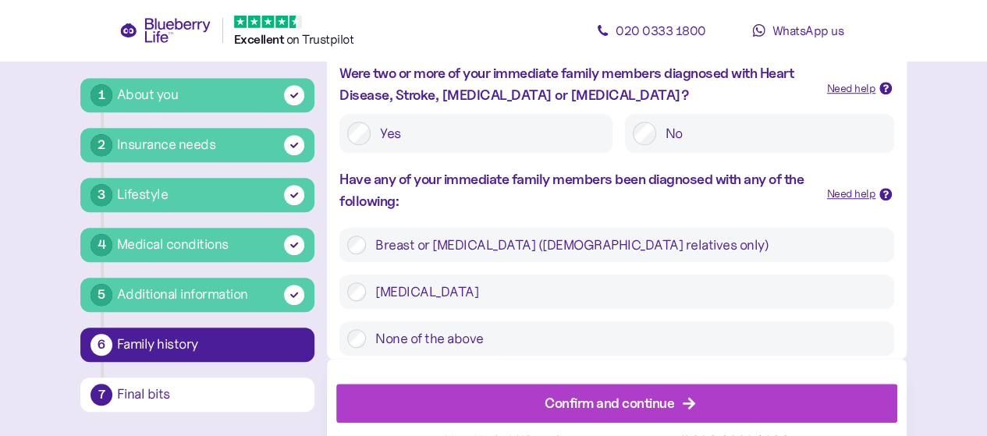
scroll to position [637, 0]
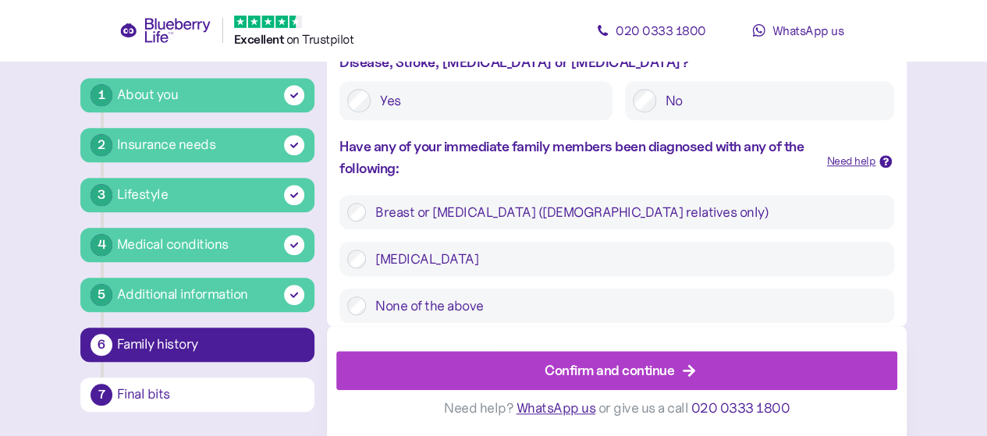
click at [568, 317] on div "None of the above" at bounding box center [616, 306] width 554 height 34
click at [480, 303] on label "None of the above" at bounding box center [626, 305] width 520 height 19
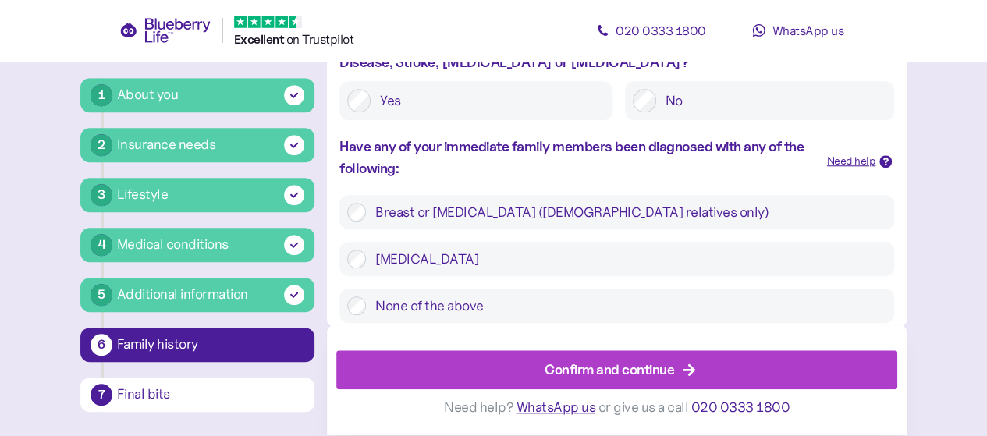
click at [506, 367] on div "Confirm and continue" at bounding box center [620, 370] width 526 height 37
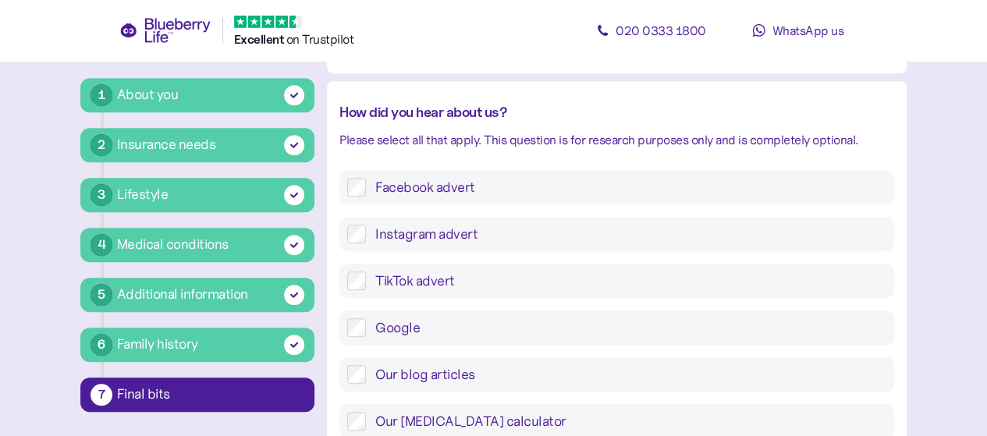
scroll to position [446, 0]
click at [503, 233] on label "Instagram advert" at bounding box center [626, 233] width 520 height 19
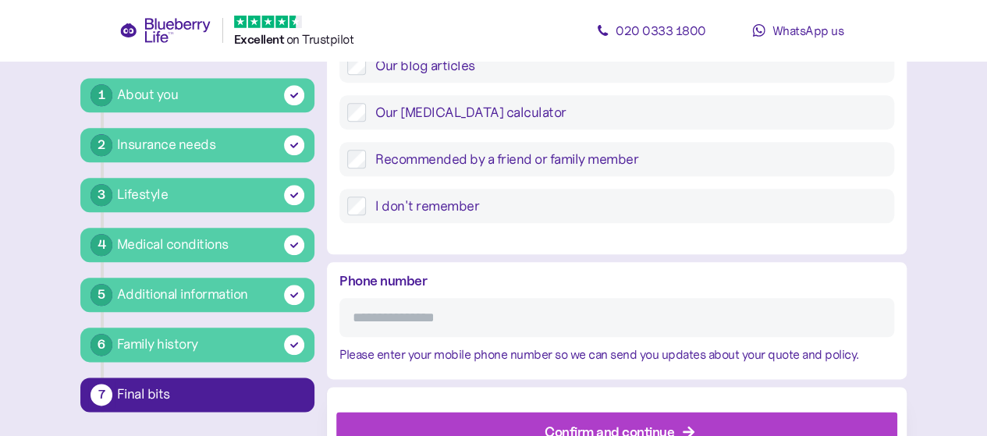
scroll to position [815, 0]
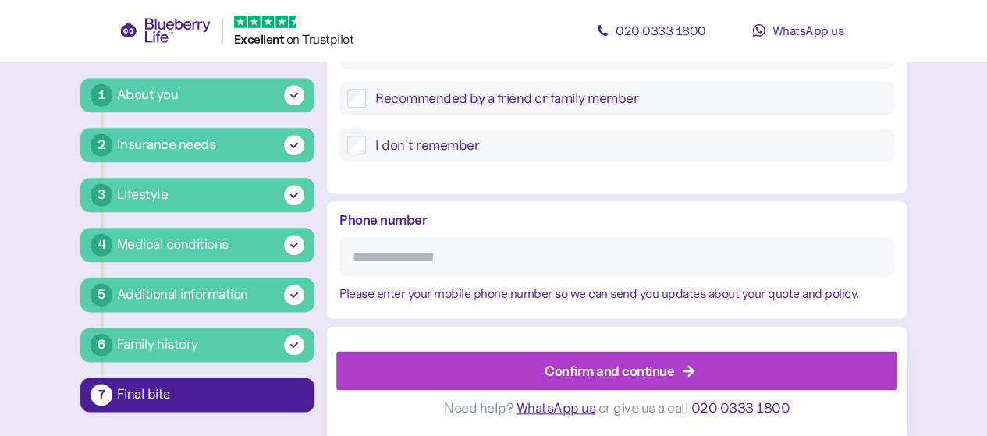
click at [477, 253] on input "Phone number" at bounding box center [616, 256] width 554 height 39
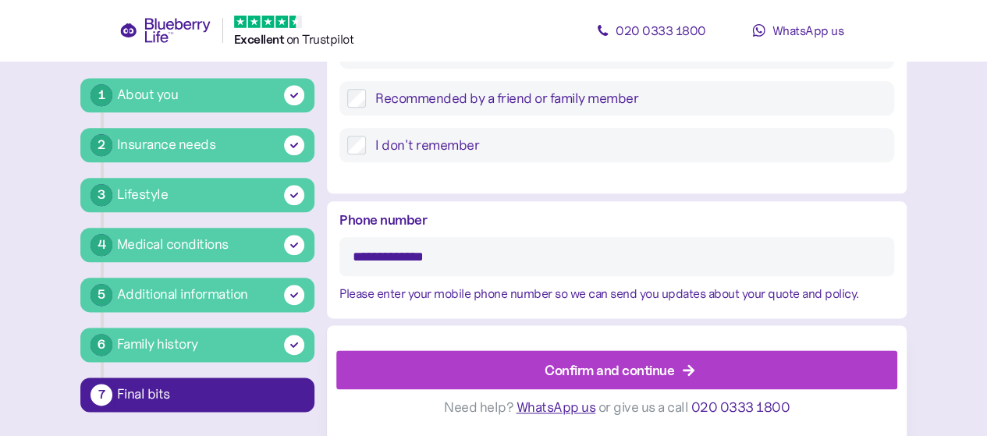
type input "**********"
click at [490, 367] on div "Confirm and continue" at bounding box center [620, 370] width 526 height 37
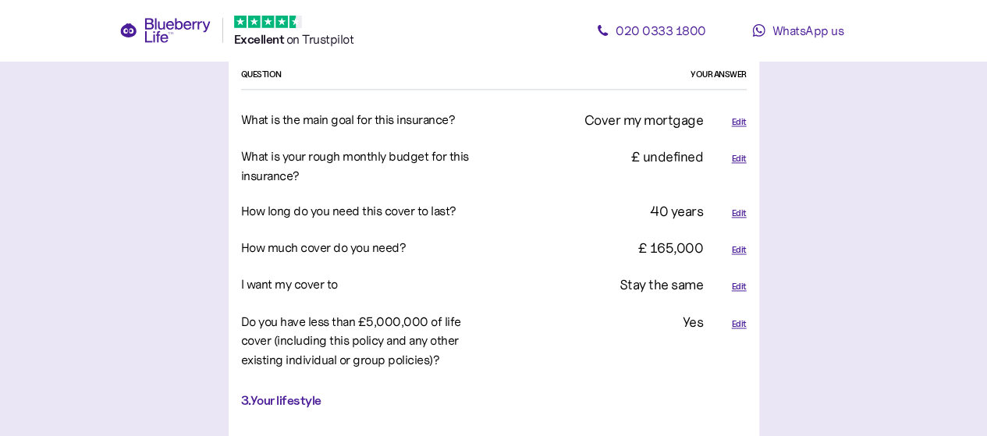
scroll to position [992, 0]
click at [742, 153] on div "Edit" at bounding box center [738, 159] width 15 height 13
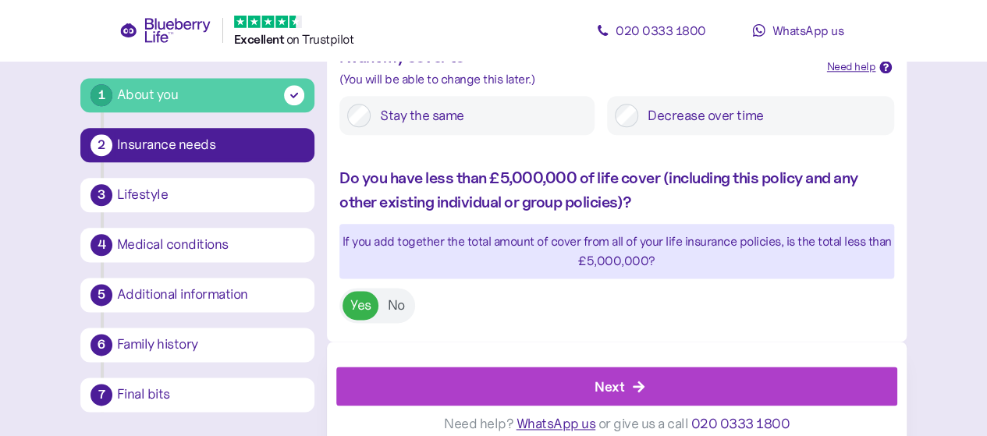
scroll to position [864, 0]
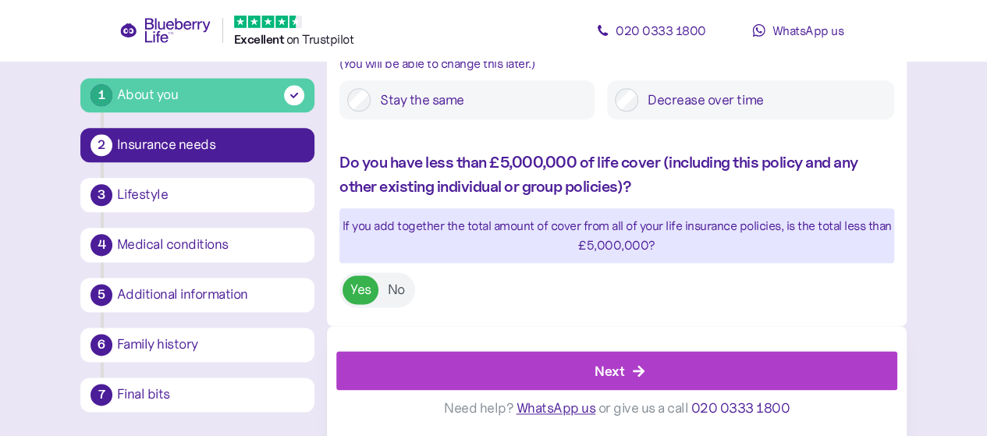
click at [623, 369] on div "Next" at bounding box center [609, 370] width 30 height 21
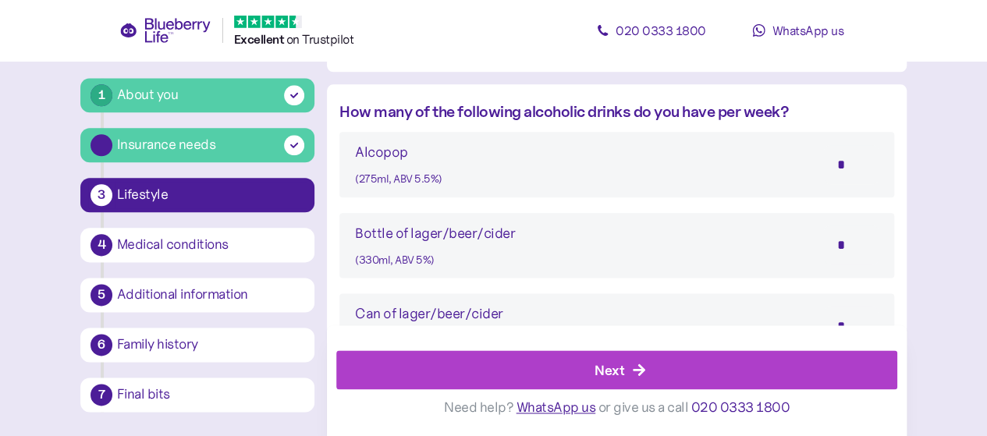
scroll to position [30, 0]
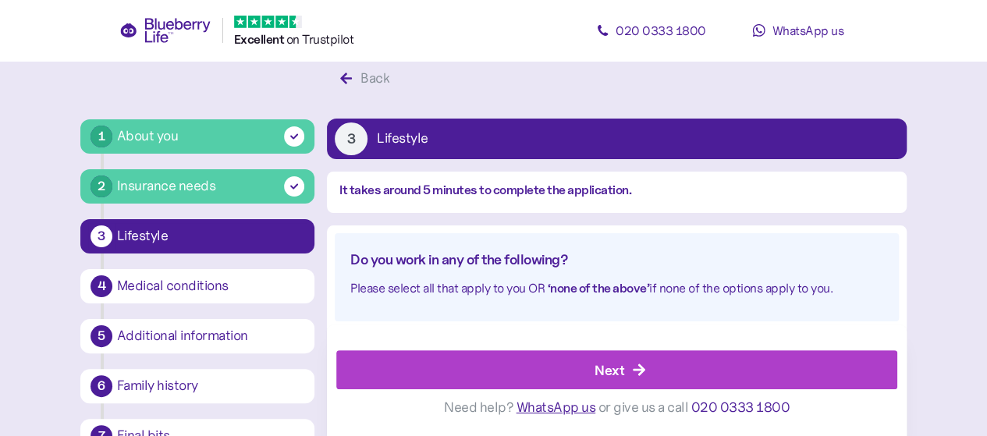
click at [620, 379] on div "Next" at bounding box center [609, 370] width 30 height 21
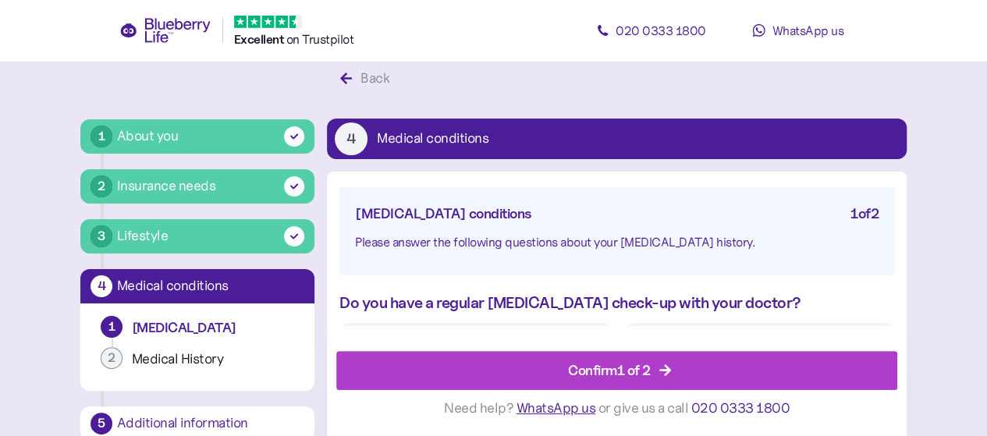
click at [620, 379] on div "Confirm 1 of 2" at bounding box center [609, 370] width 83 height 21
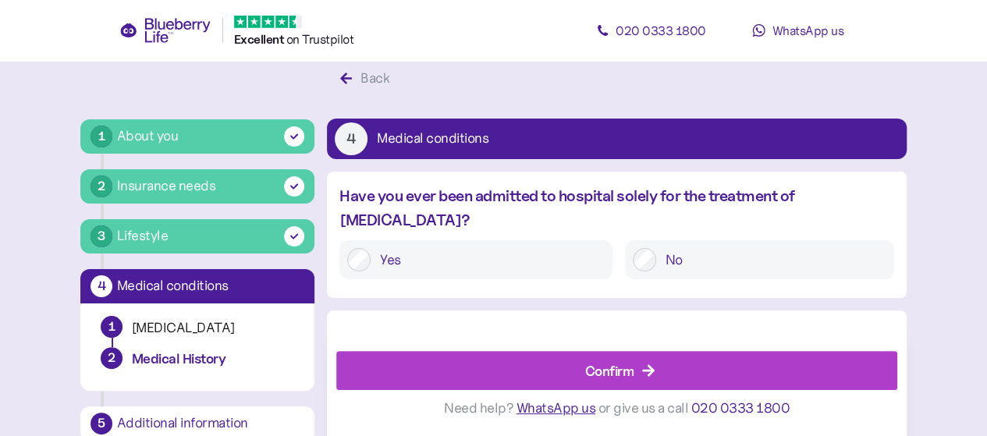
click at [620, 379] on div "Confirm" at bounding box center [609, 370] width 49 height 21
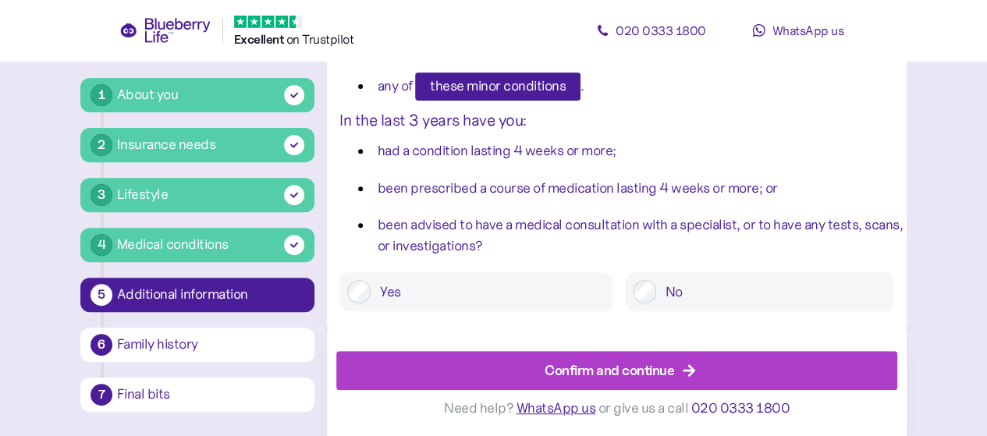
scroll to position [235, 0]
click at [138, 394] on div "Final bits" at bounding box center [210, 395] width 187 height 14
click at [491, 360] on div "Confirm and continue" at bounding box center [620, 370] width 526 height 37
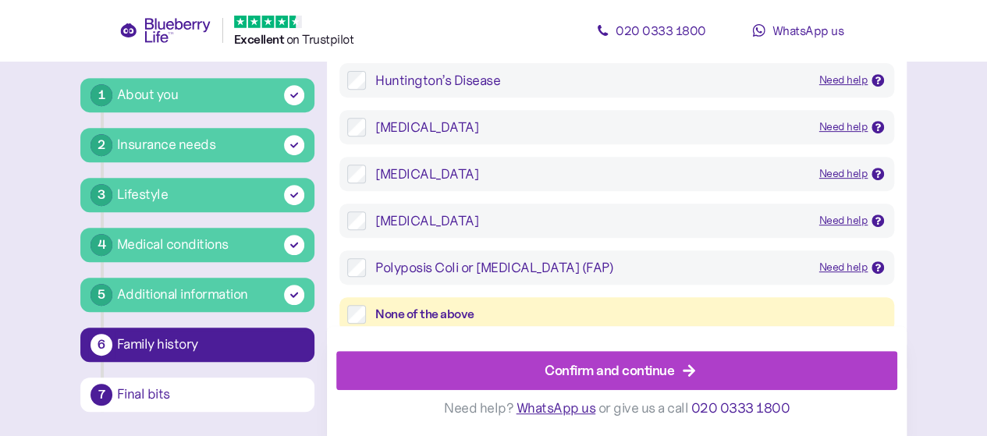
click at [491, 360] on div "Confirm and continue" at bounding box center [620, 370] width 526 height 37
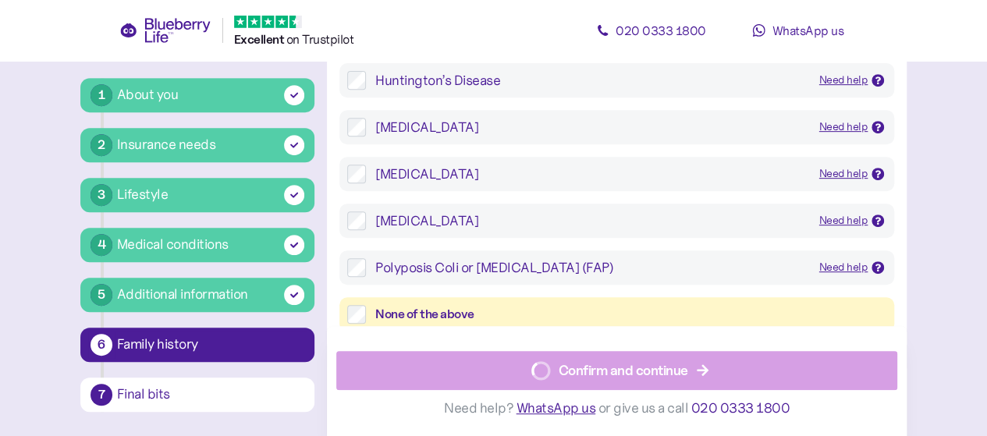
scroll to position [30, 0]
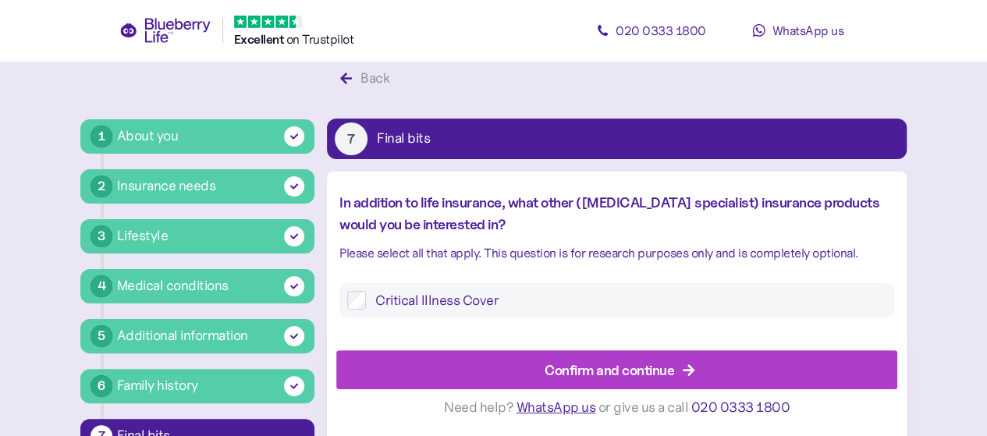
click at [497, 366] on div "Confirm and continue" at bounding box center [620, 370] width 526 height 37
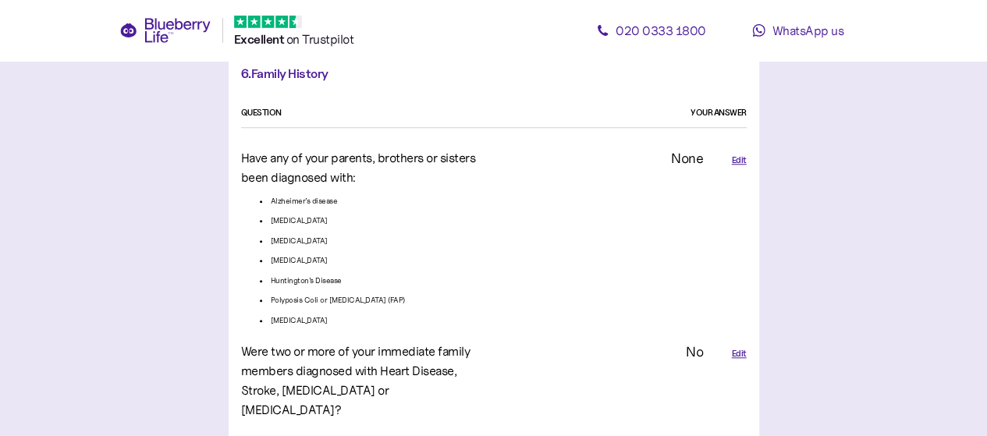
scroll to position [3865, 0]
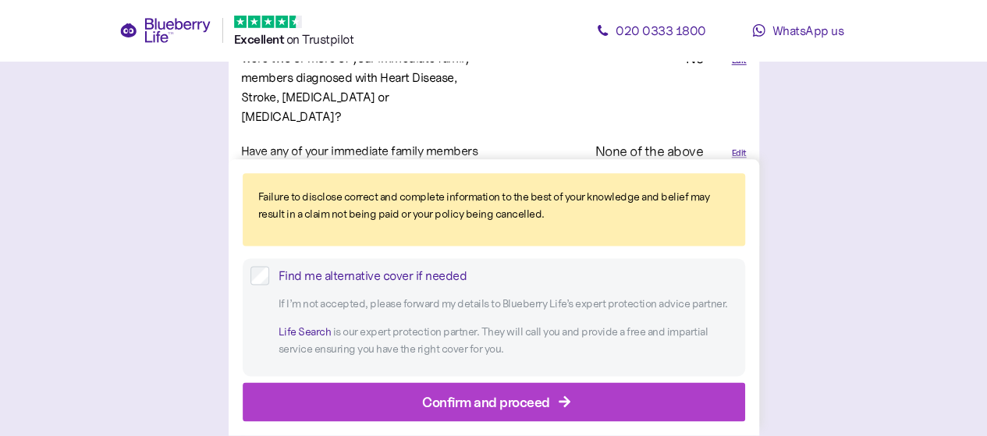
click at [464, 404] on div "Confirm and proceed" at bounding box center [486, 401] width 128 height 21
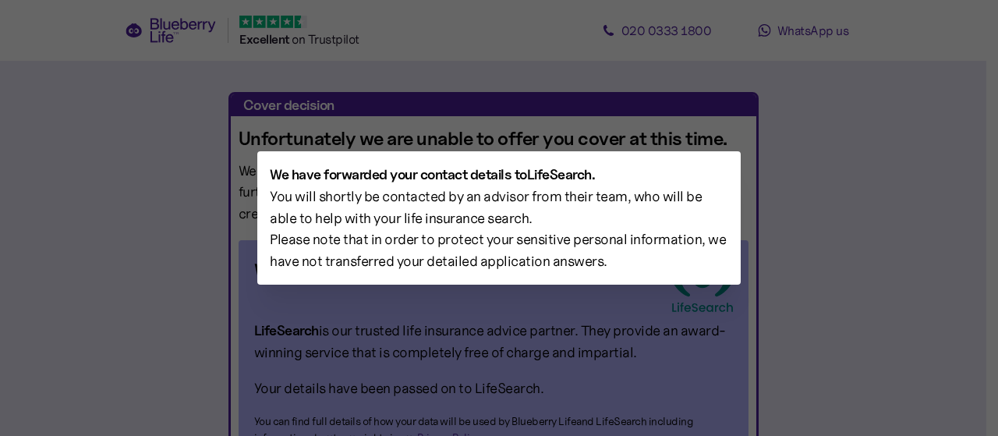
click at [814, 313] on div at bounding box center [499, 218] width 998 height 436
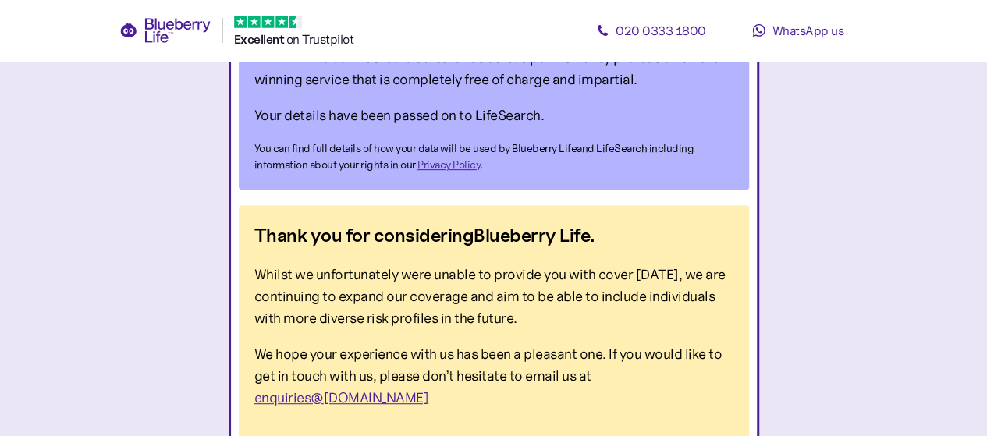
scroll to position [287, 0]
